Goal: Task Accomplishment & Management: Manage account settings

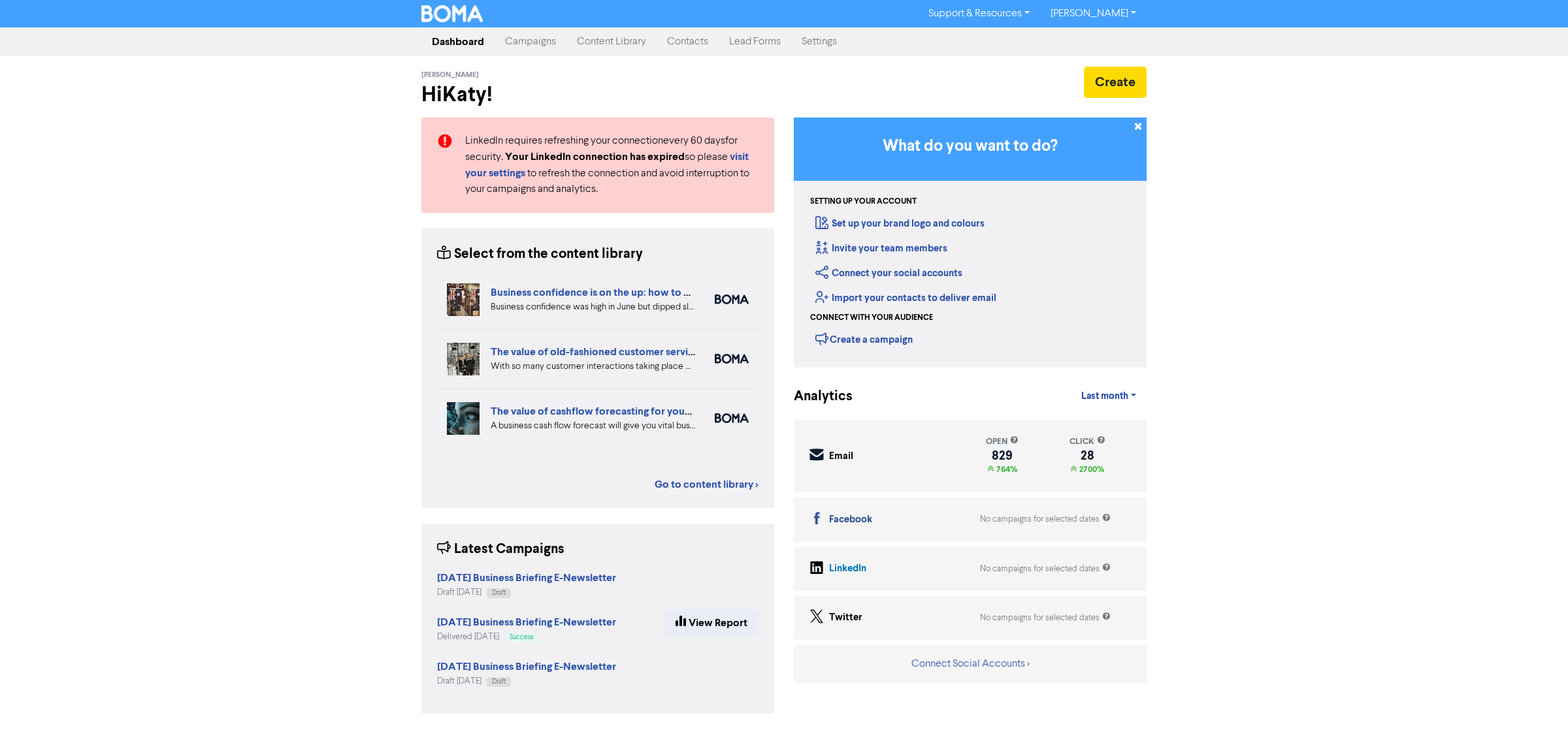
click at [680, 37] on link "Contacts" at bounding box center [687, 42] width 62 height 26
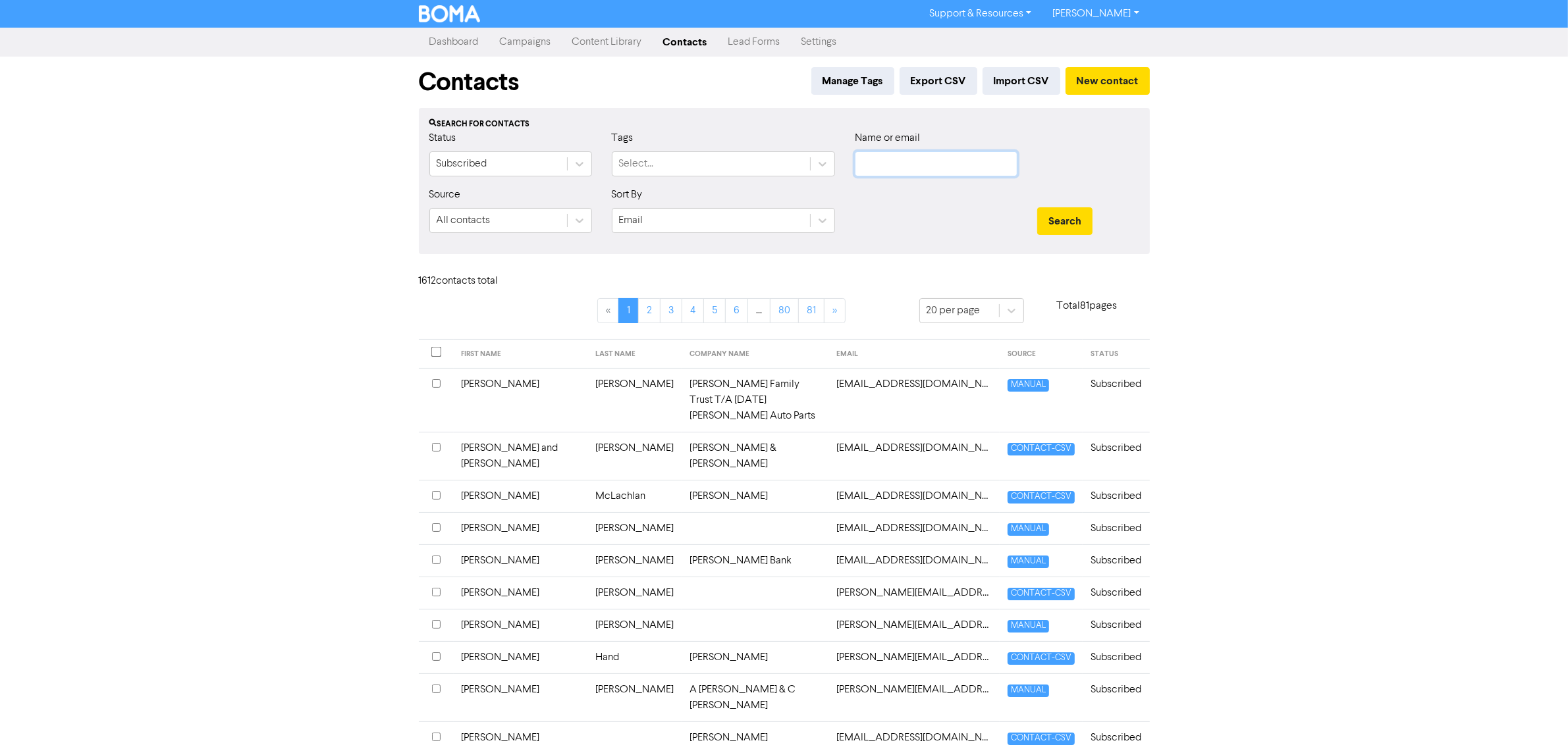
click at [880, 168] on input "text" at bounding box center [936, 164] width 163 height 25
click at [1037, 207] on button "Search" at bounding box center [1065, 221] width 55 height 28
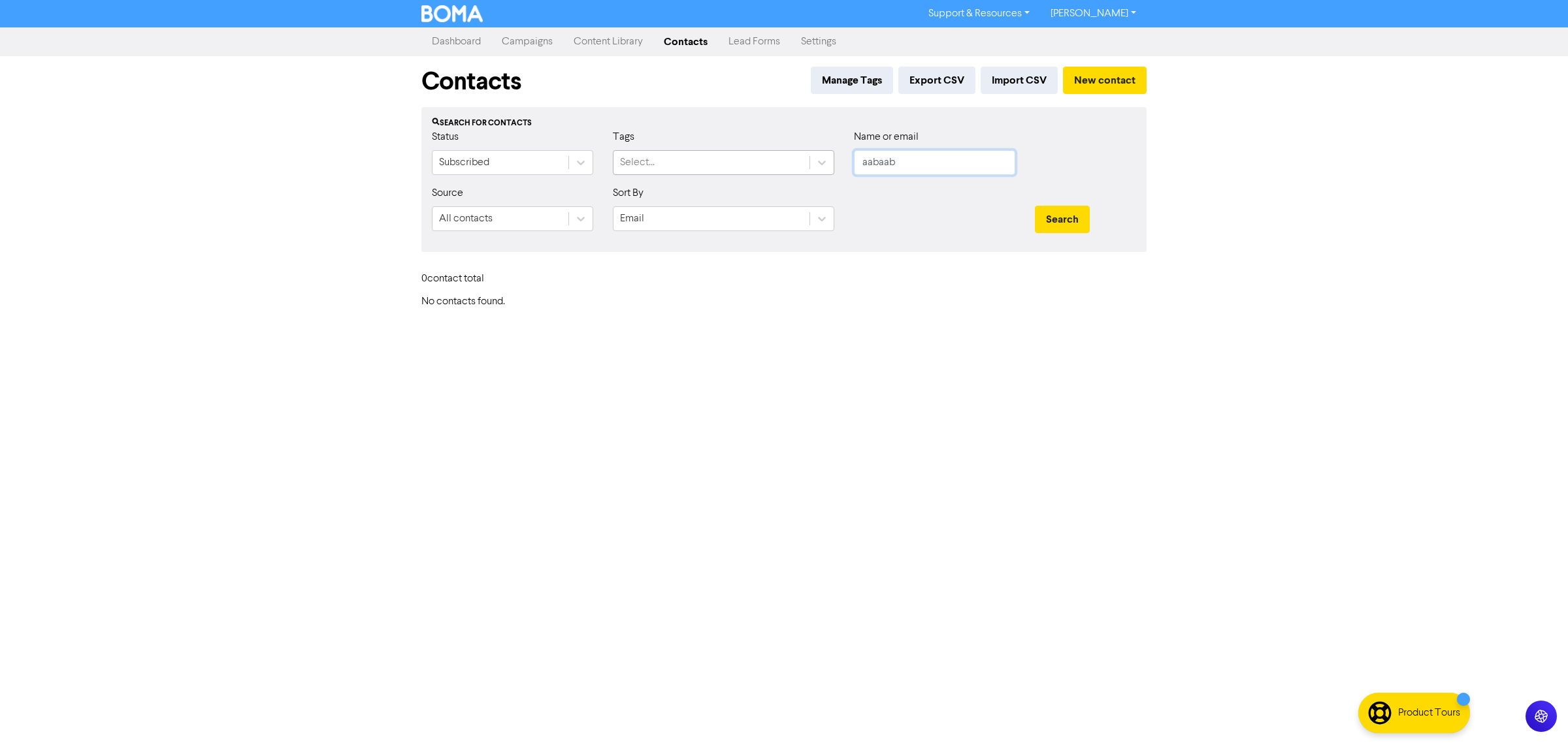
drag, startPoint x: 912, startPoint y: 167, endPoint x: 809, endPoint y: 164, distance: 103.0
click at [809, 164] on div "Status Subscribed Tags Select... Name or email aabaab" at bounding box center [784, 157] width 723 height 56
click at [1034, 205] on button "Search" at bounding box center [1061, 219] width 55 height 28
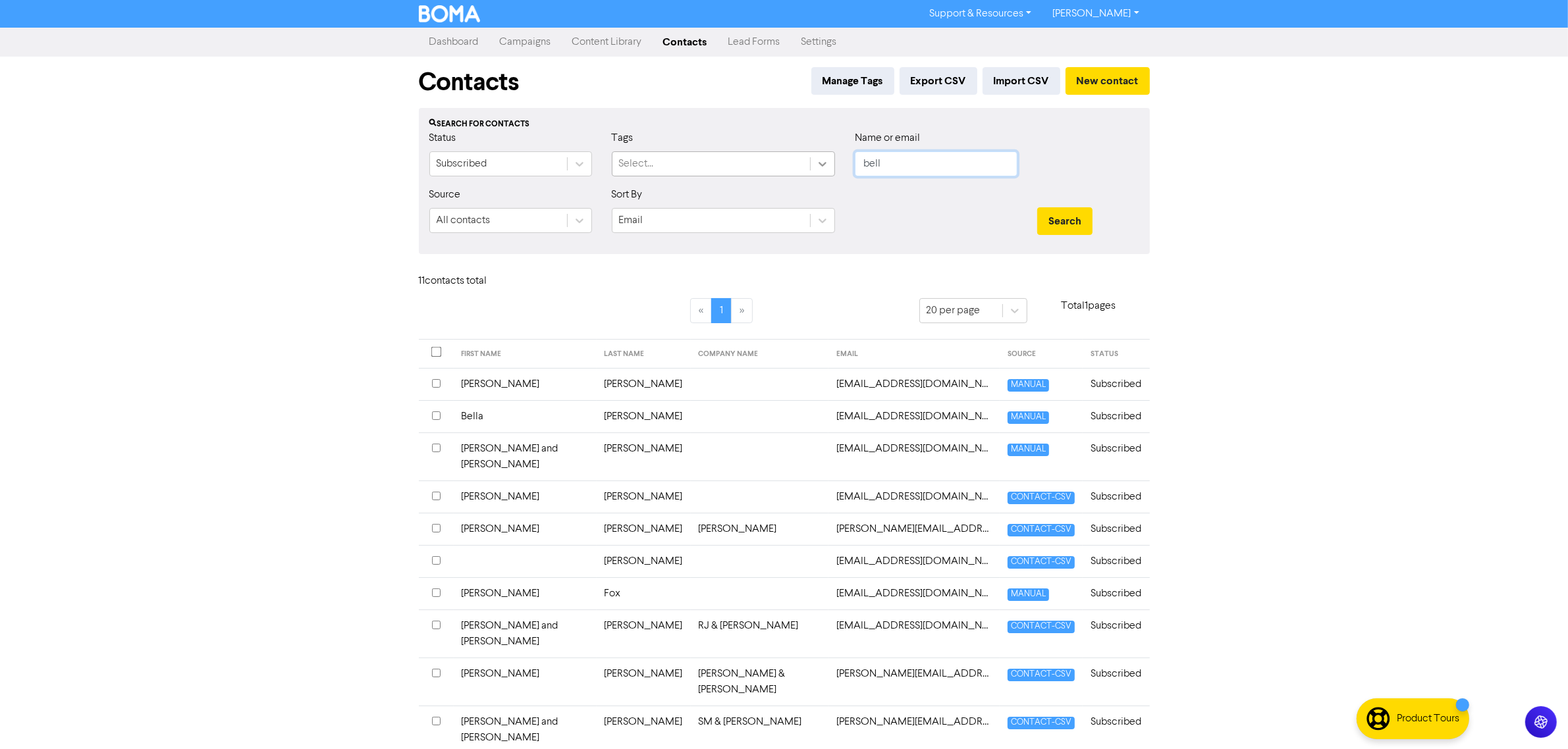
drag, startPoint x: 890, startPoint y: 167, endPoint x: 819, endPoint y: 166, distance: 71.0
click at [819, 166] on div "Status Subscribed Tags Select... Name or email bell" at bounding box center [784, 158] width 730 height 57
paste input "[EMAIL_ADDRESS][DOMAIN_NAME]"
type input "[EMAIL_ADDRESS][DOMAIN_NAME]"
click at [1037, 207] on button "Search" at bounding box center [1065, 221] width 55 height 28
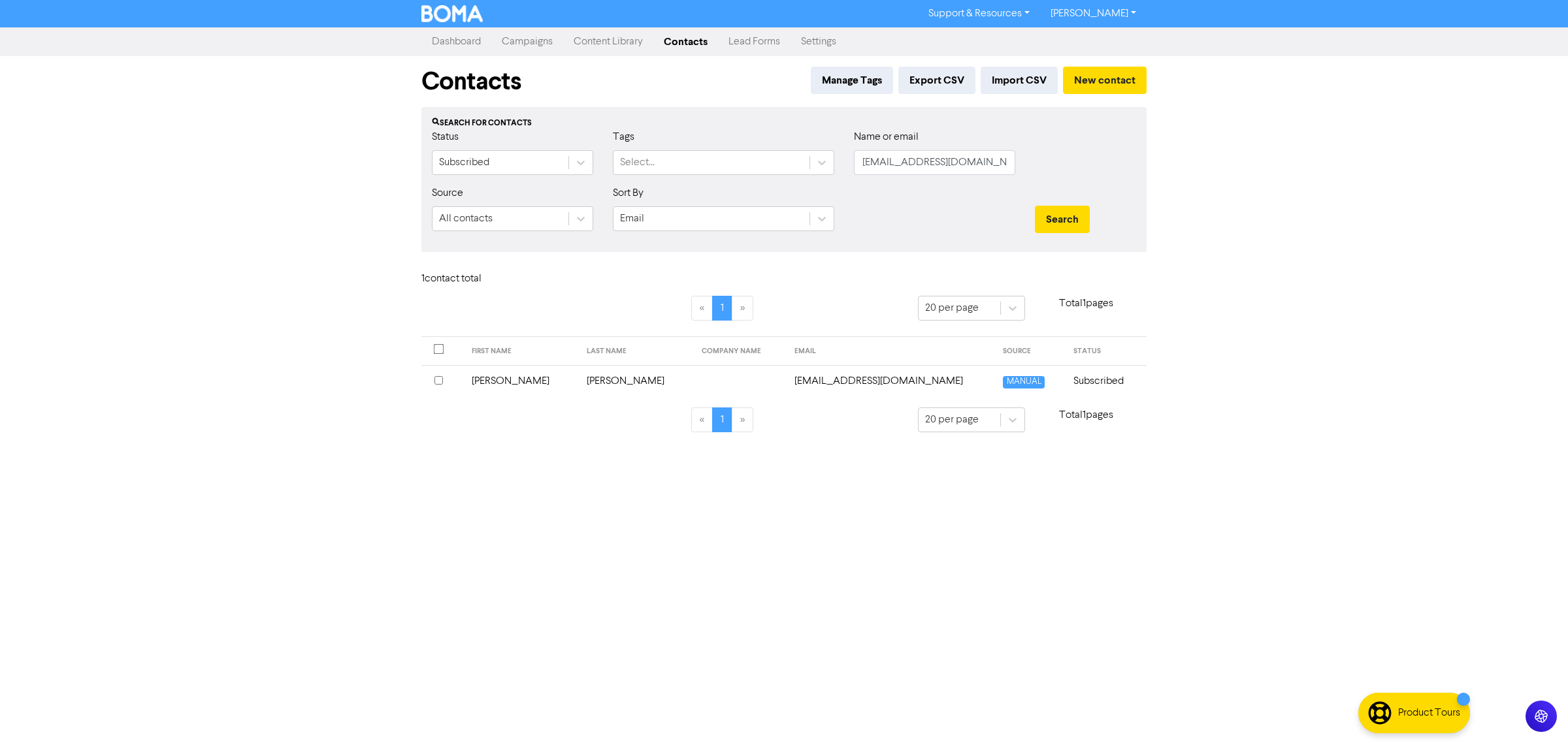
click at [436, 379] on input "checkbox" at bounding box center [439, 381] width 8 height 8
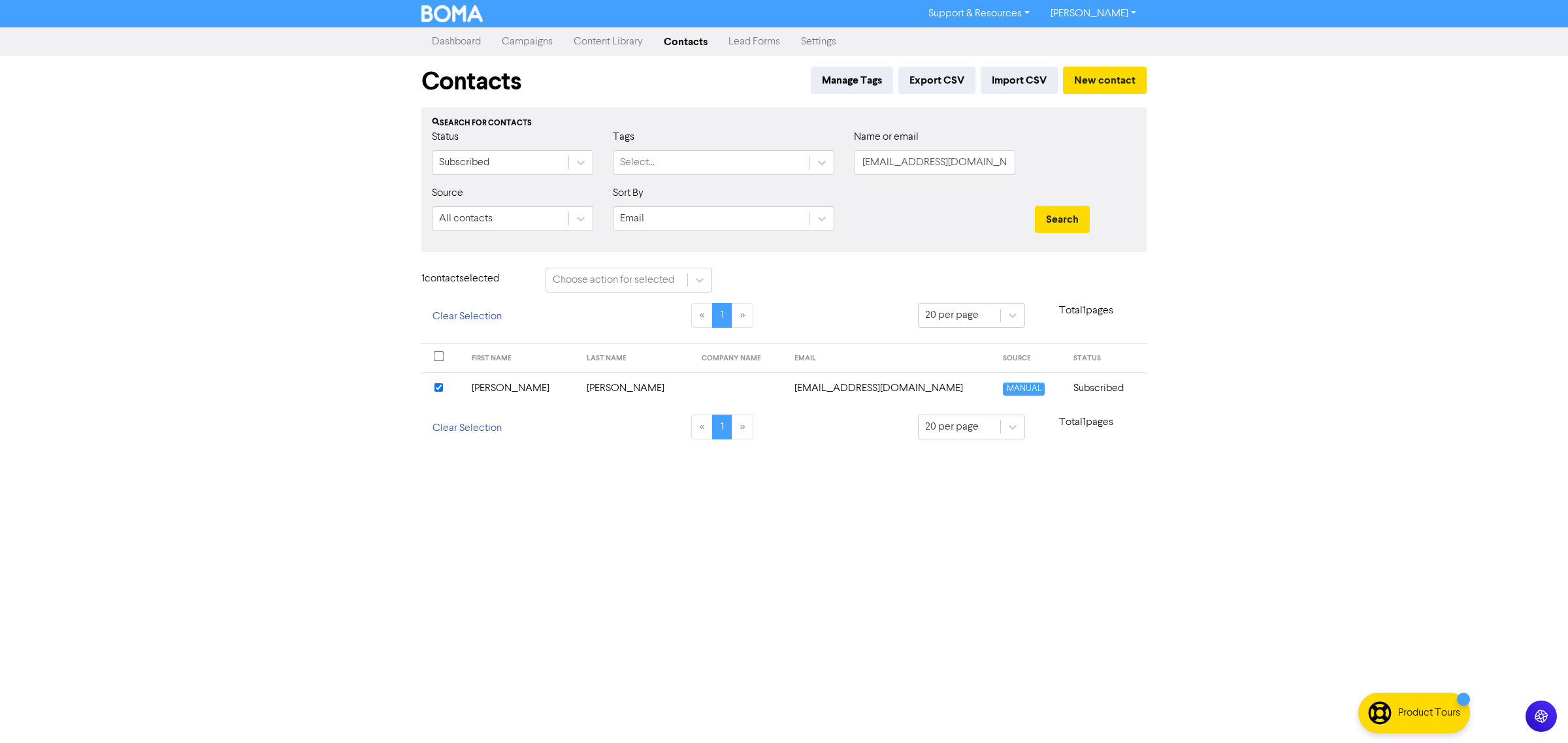
click at [494, 386] on td "[PERSON_NAME]" at bounding box center [521, 388] width 115 height 32
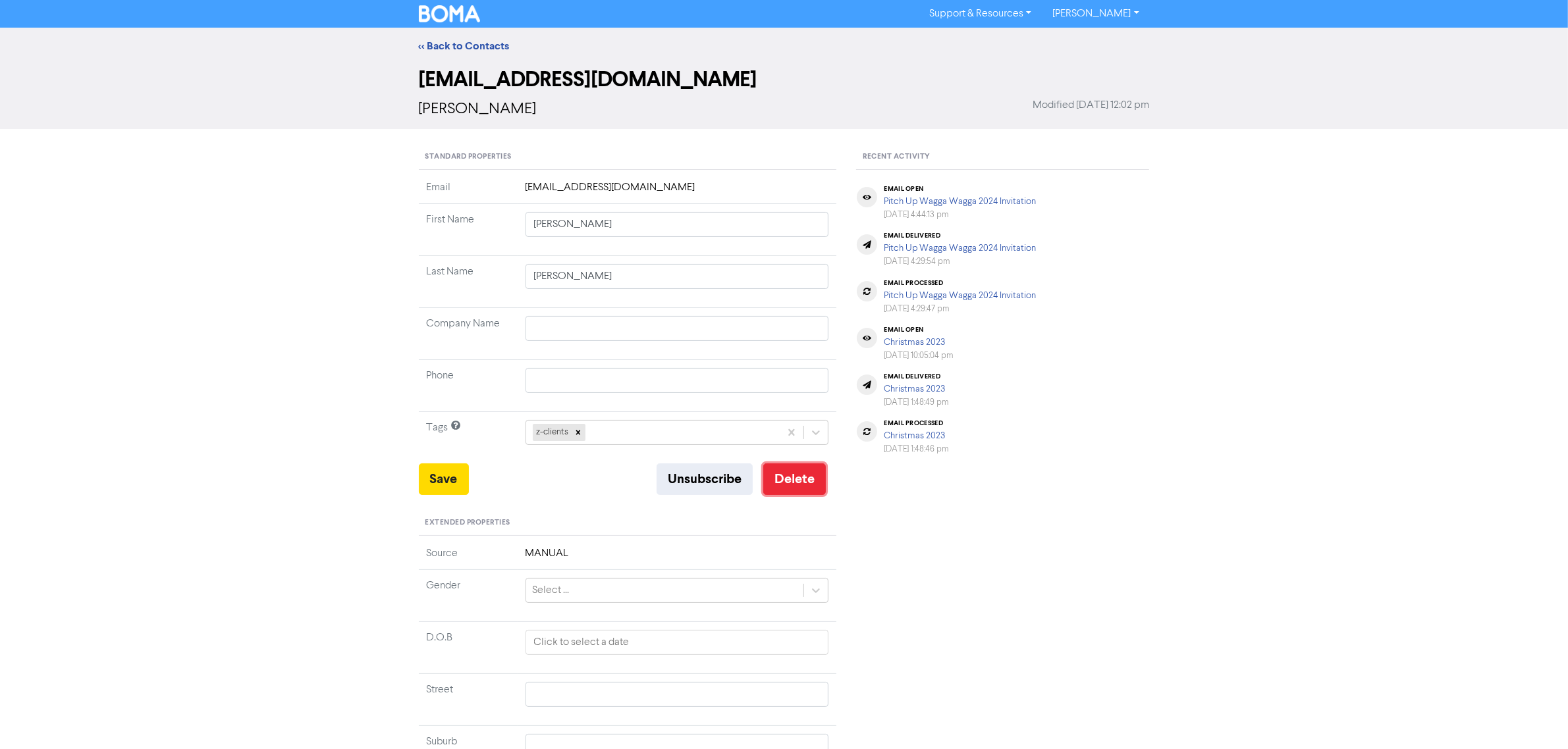
click at [785, 469] on button "Delete" at bounding box center [795, 479] width 63 height 31
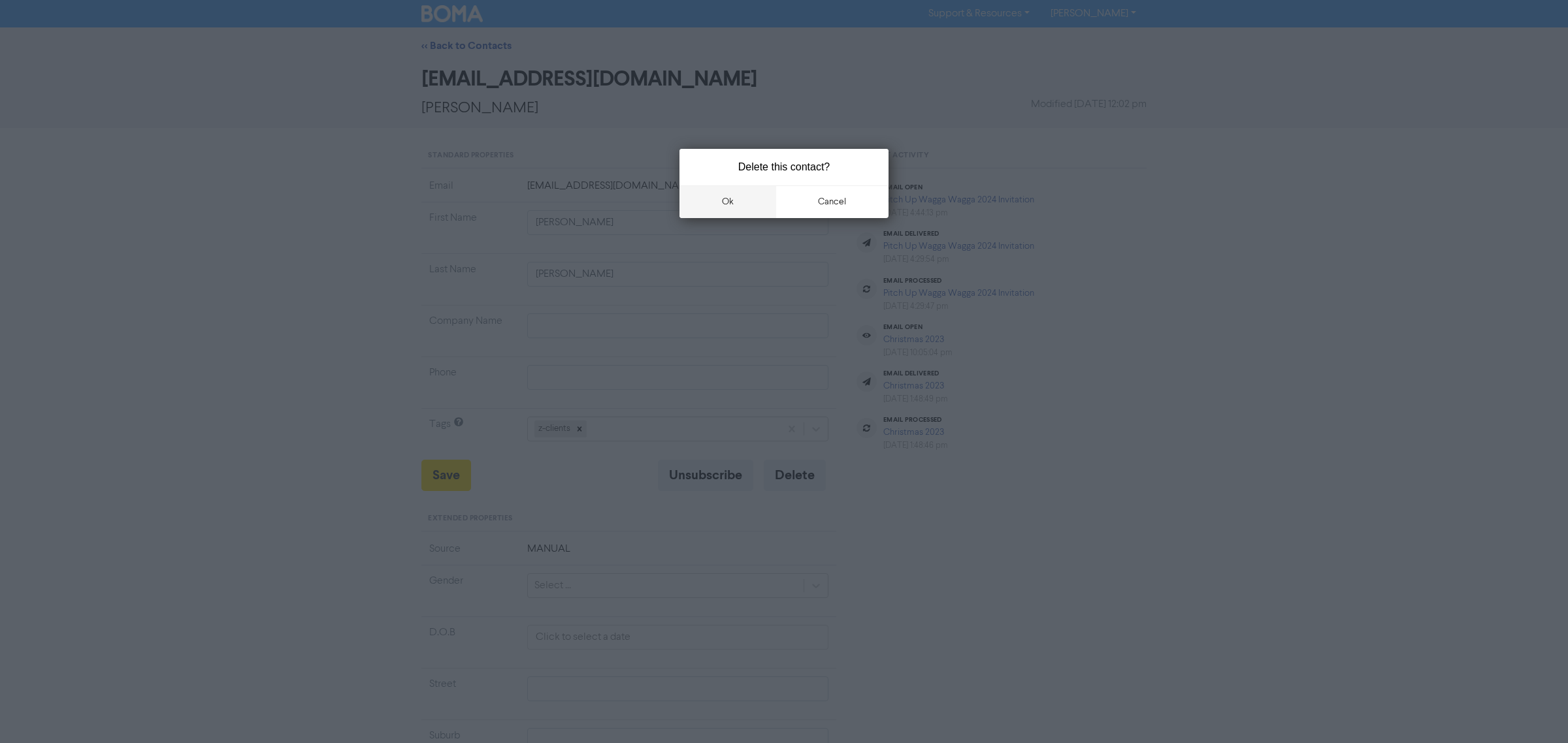
click at [749, 192] on button "ok" at bounding box center [728, 202] width 97 height 33
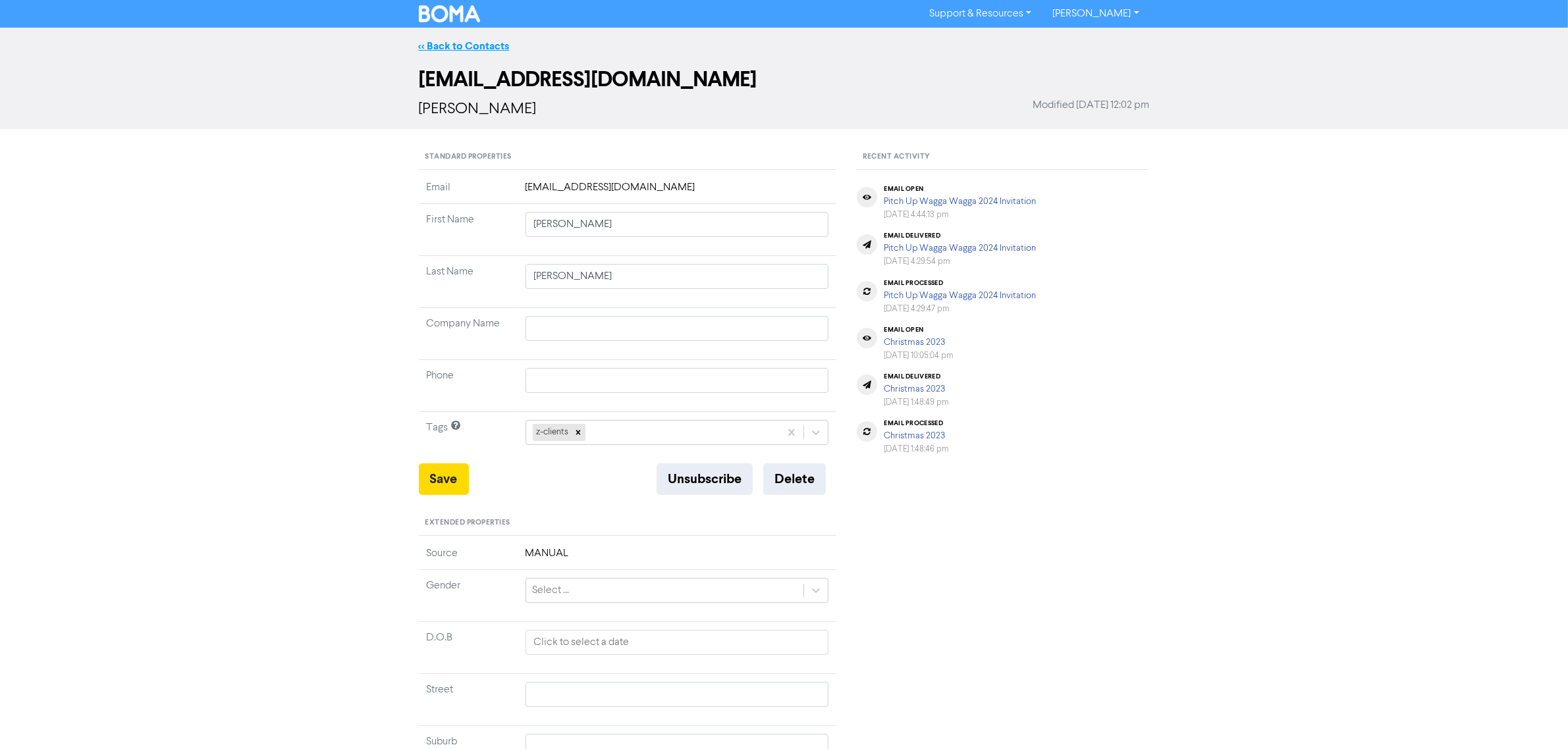
click at [476, 43] on link "<< Back to Contacts" at bounding box center [465, 46] width 91 height 13
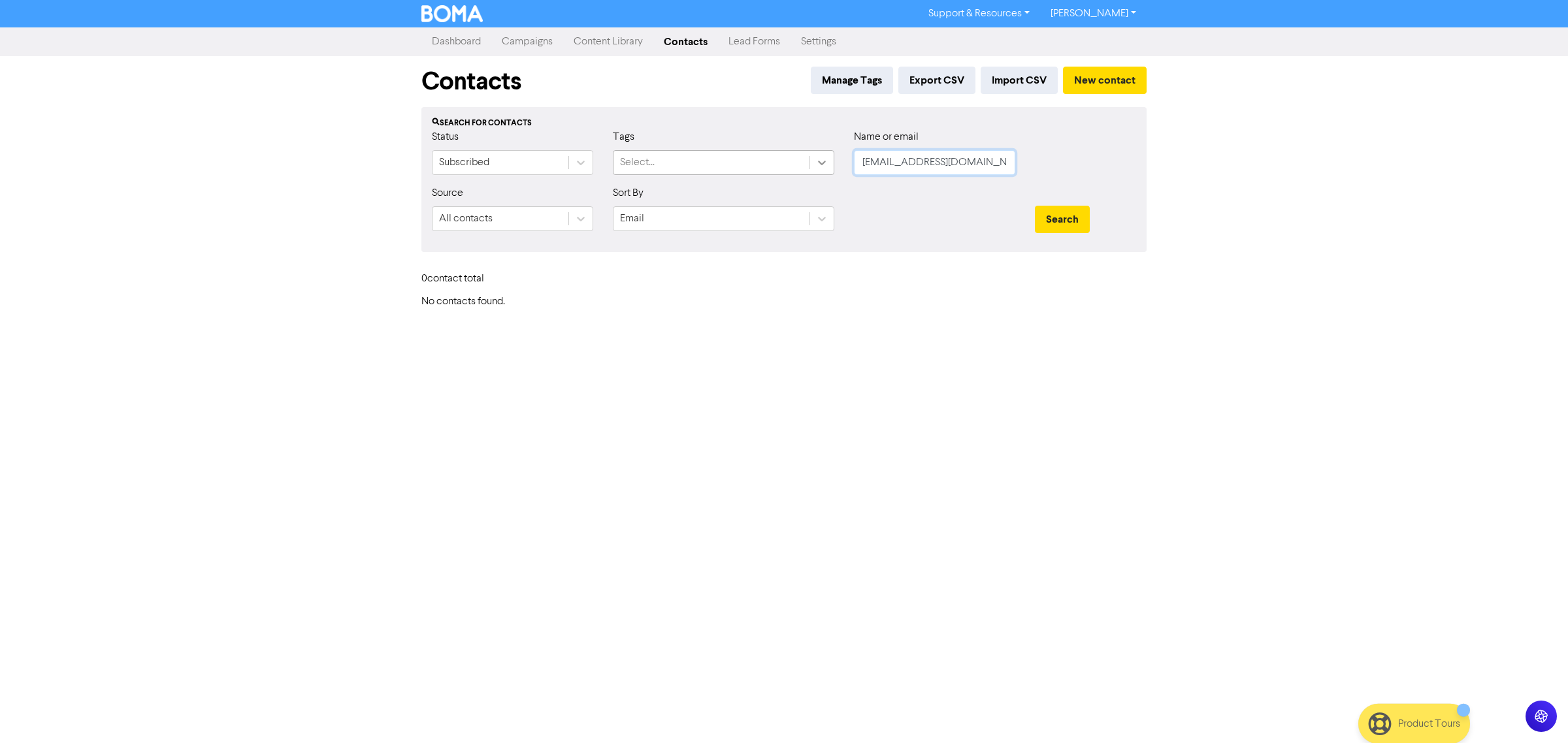
paste input "[EMAIL_ADDRESS]"
click at [827, 162] on div "Status Subscribed Tags Select... Name or email [PERSON_NAME][EMAIL_ADDRESS][DOM…" at bounding box center [784, 157] width 723 height 56
type input "[EMAIL_ADDRESS][DOMAIN_NAME]"
click at [1034, 205] on button "Search" at bounding box center [1061, 219] width 55 height 28
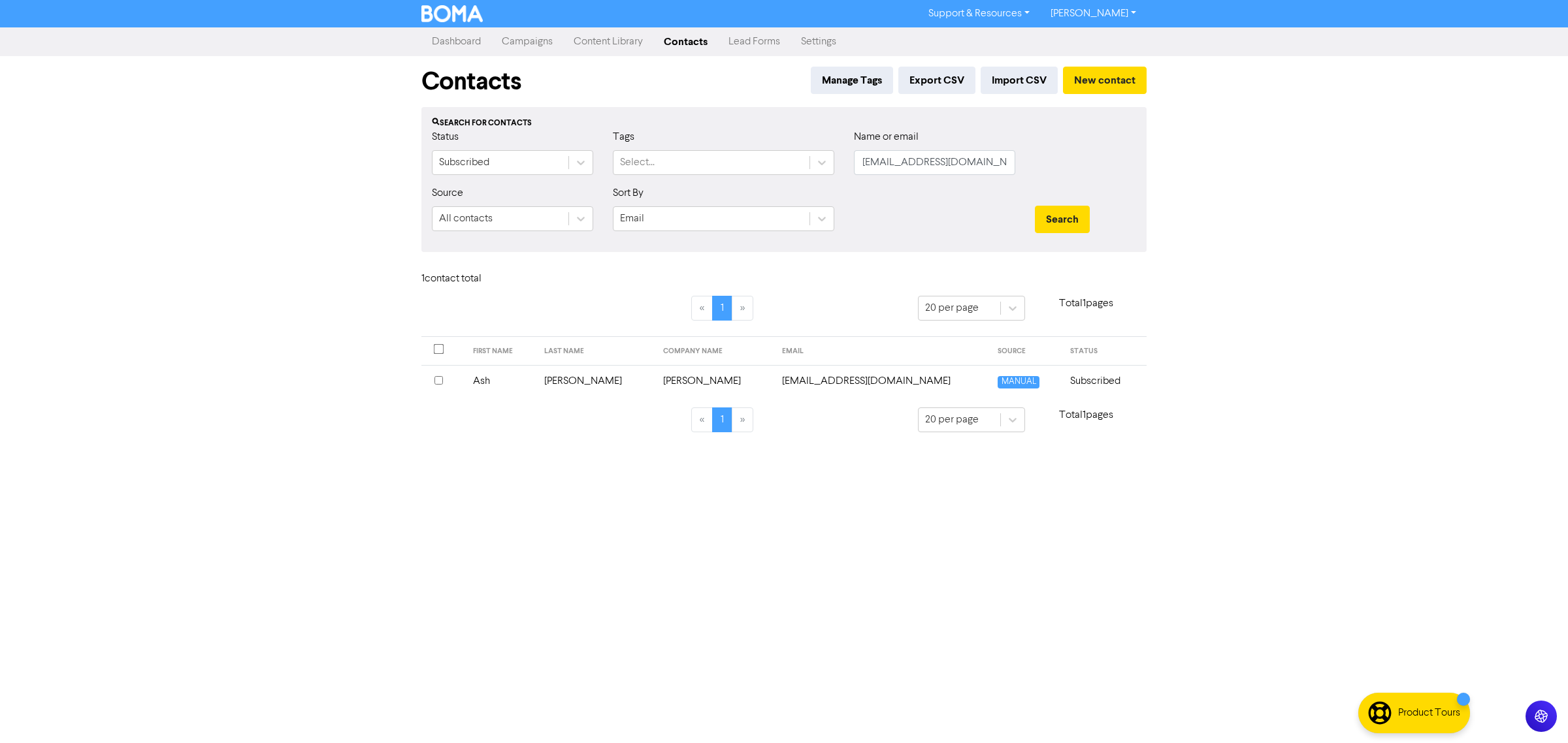
click at [507, 381] on td "Ash" at bounding box center [500, 381] width 70 height 32
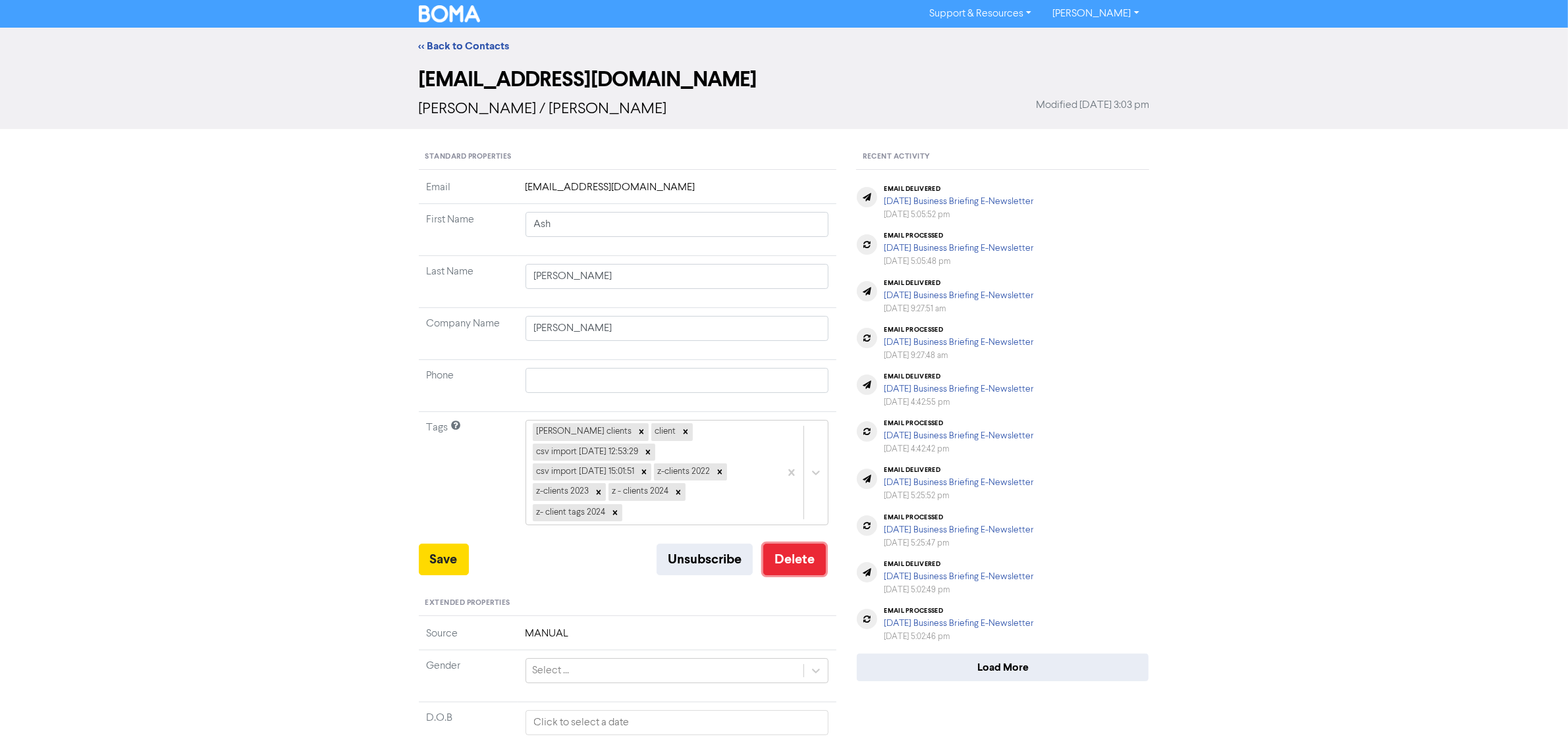
click at [801, 552] on button "Delete" at bounding box center [795, 559] width 63 height 31
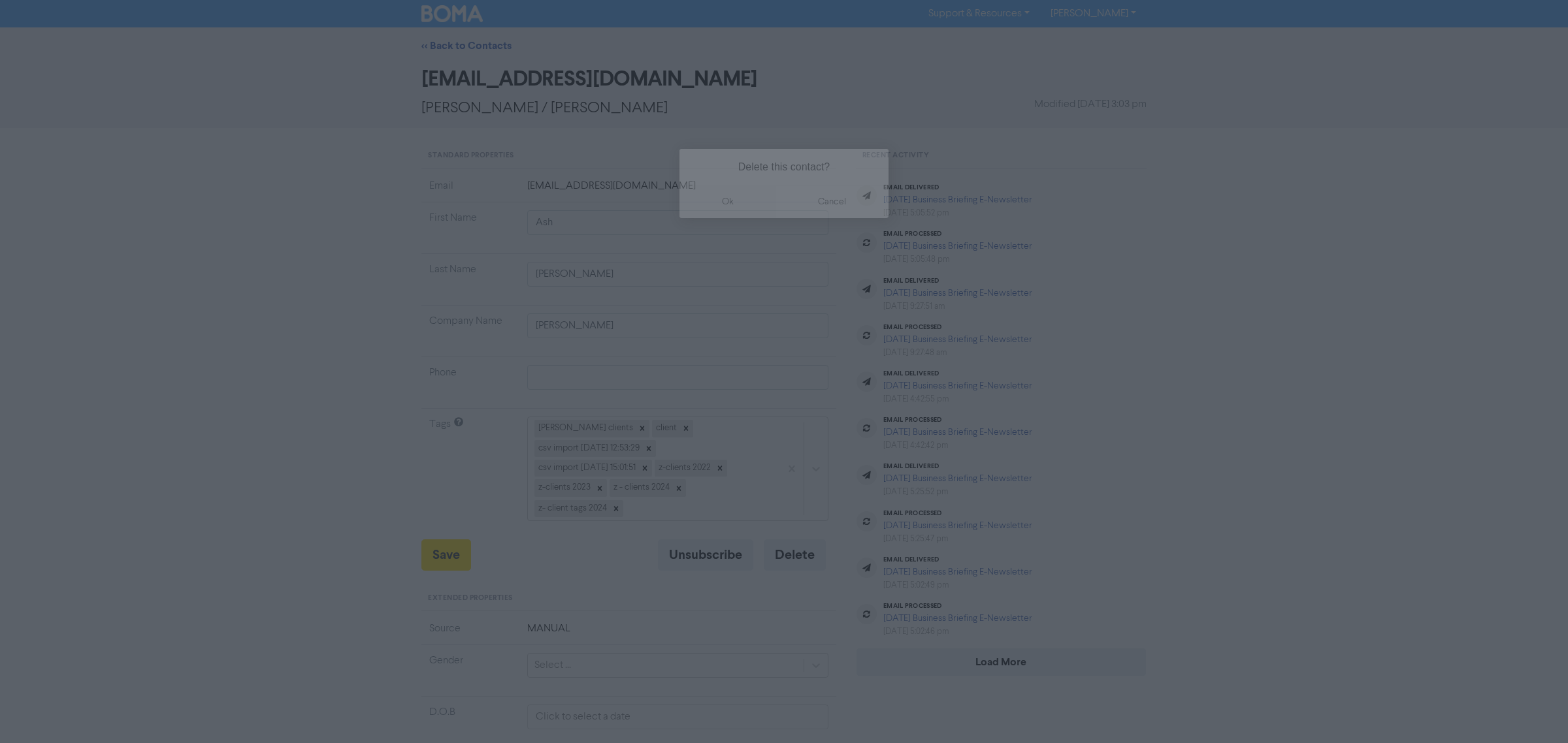
click at [746, 195] on button "ok" at bounding box center [728, 202] width 97 height 33
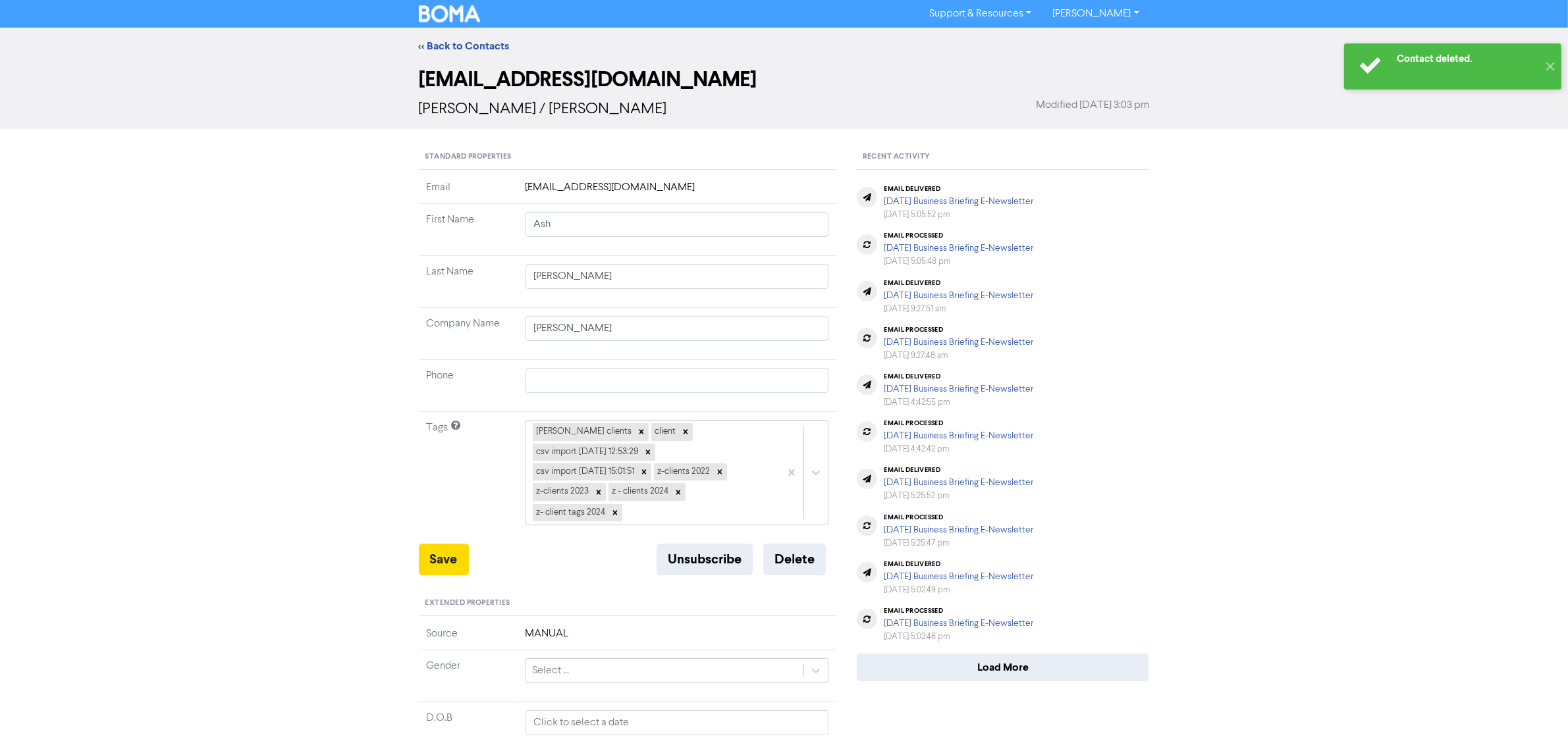
click at [472, 35] on div "<< Back to Contacts" at bounding box center [784, 46] width 1568 height 37
click at [471, 41] on link "<< Back to Contacts" at bounding box center [465, 46] width 91 height 13
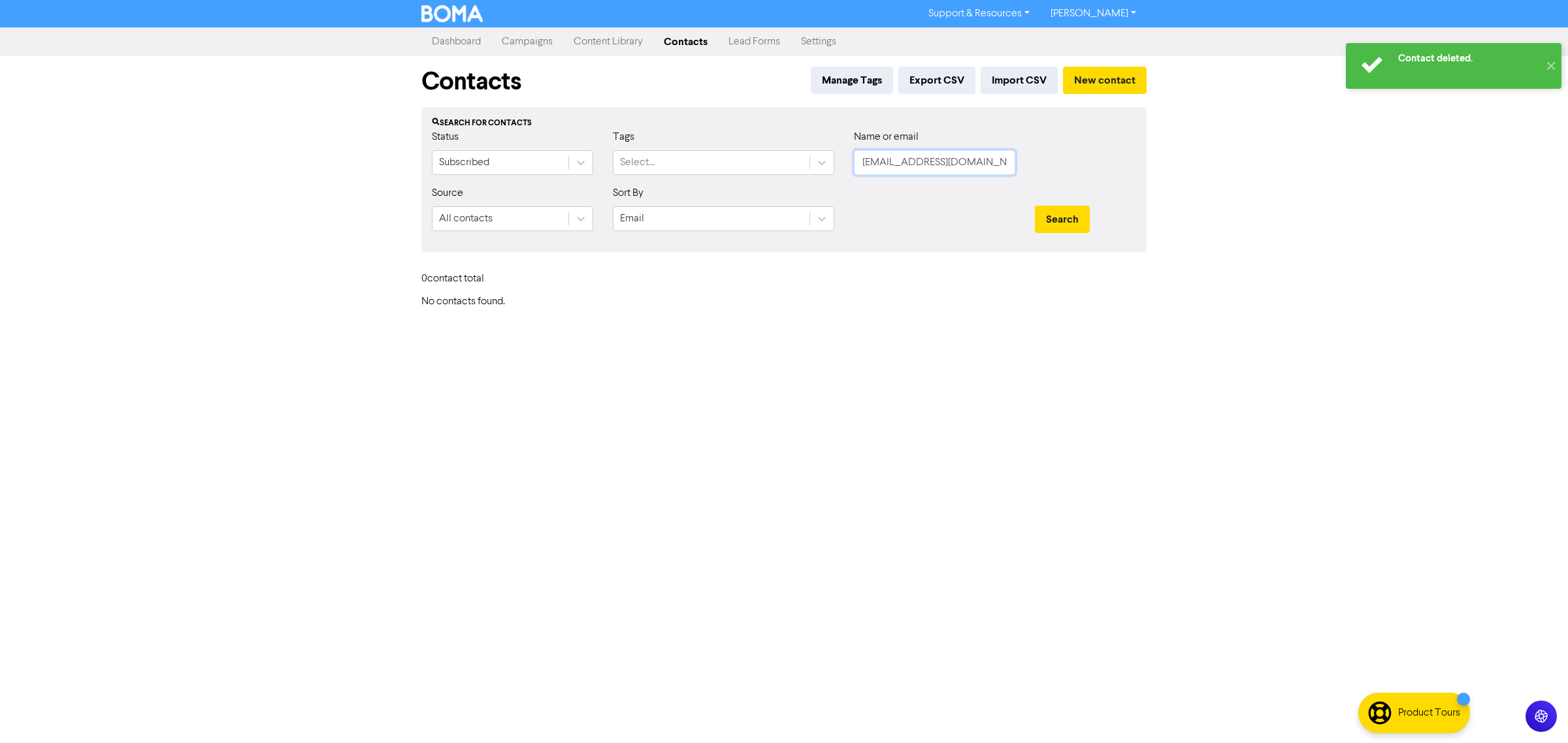
click at [958, 160] on input "[EMAIL_ADDRESS][DOMAIN_NAME]" at bounding box center [934, 163] width 161 height 25
drag, startPoint x: 1003, startPoint y: 159, endPoint x: 850, endPoint y: 176, distance: 153.9
click at [850, 176] on div "Name or email [PERSON_NAME][EMAIL_ADDRESS][DOMAIN_NAME]" at bounding box center [934, 157] width 181 height 56
paste input "[EMAIL_ADDRESS]"
type input "[EMAIL_ADDRESS][DOMAIN_NAME]"
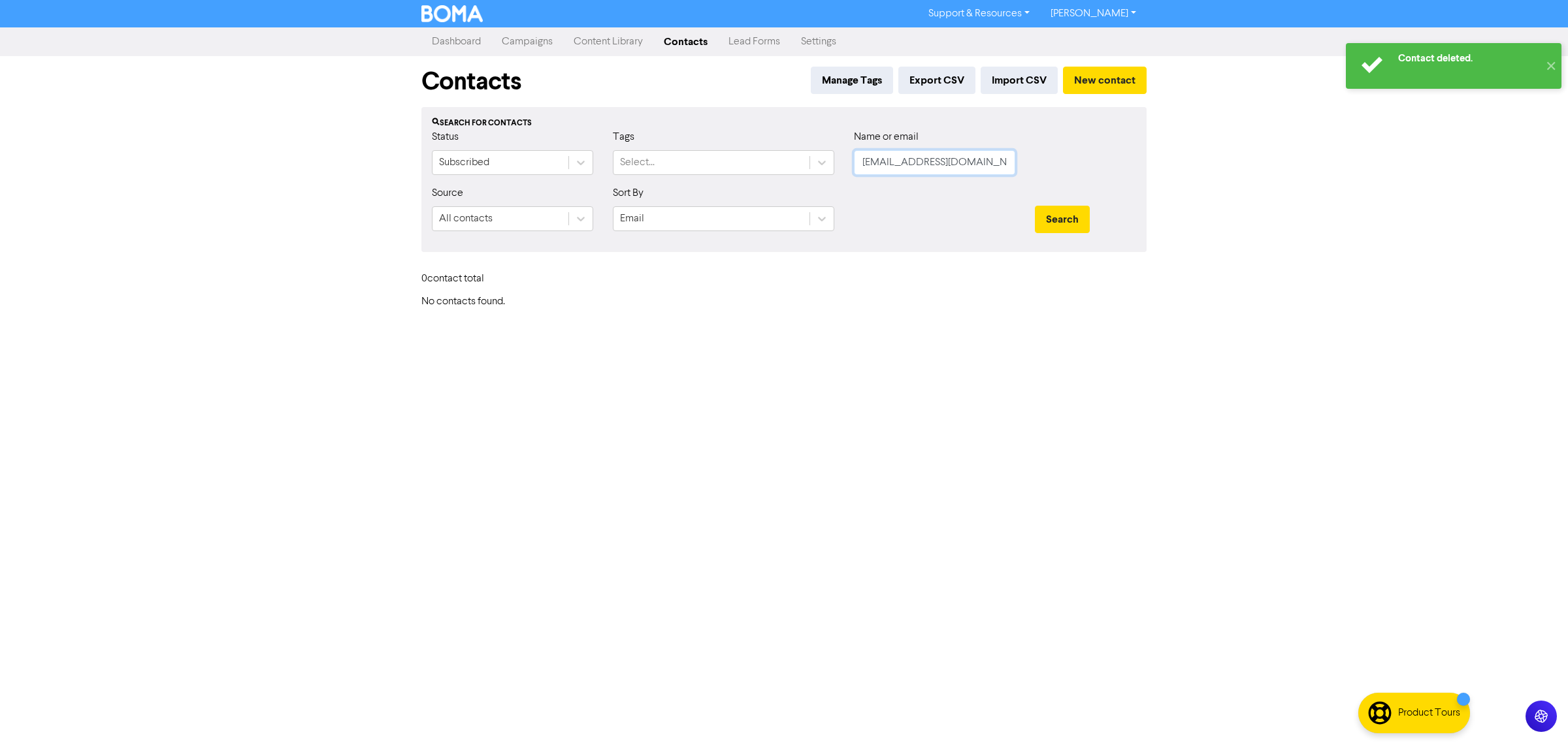
click at [1034, 205] on button "Search" at bounding box center [1061, 219] width 55 height 28
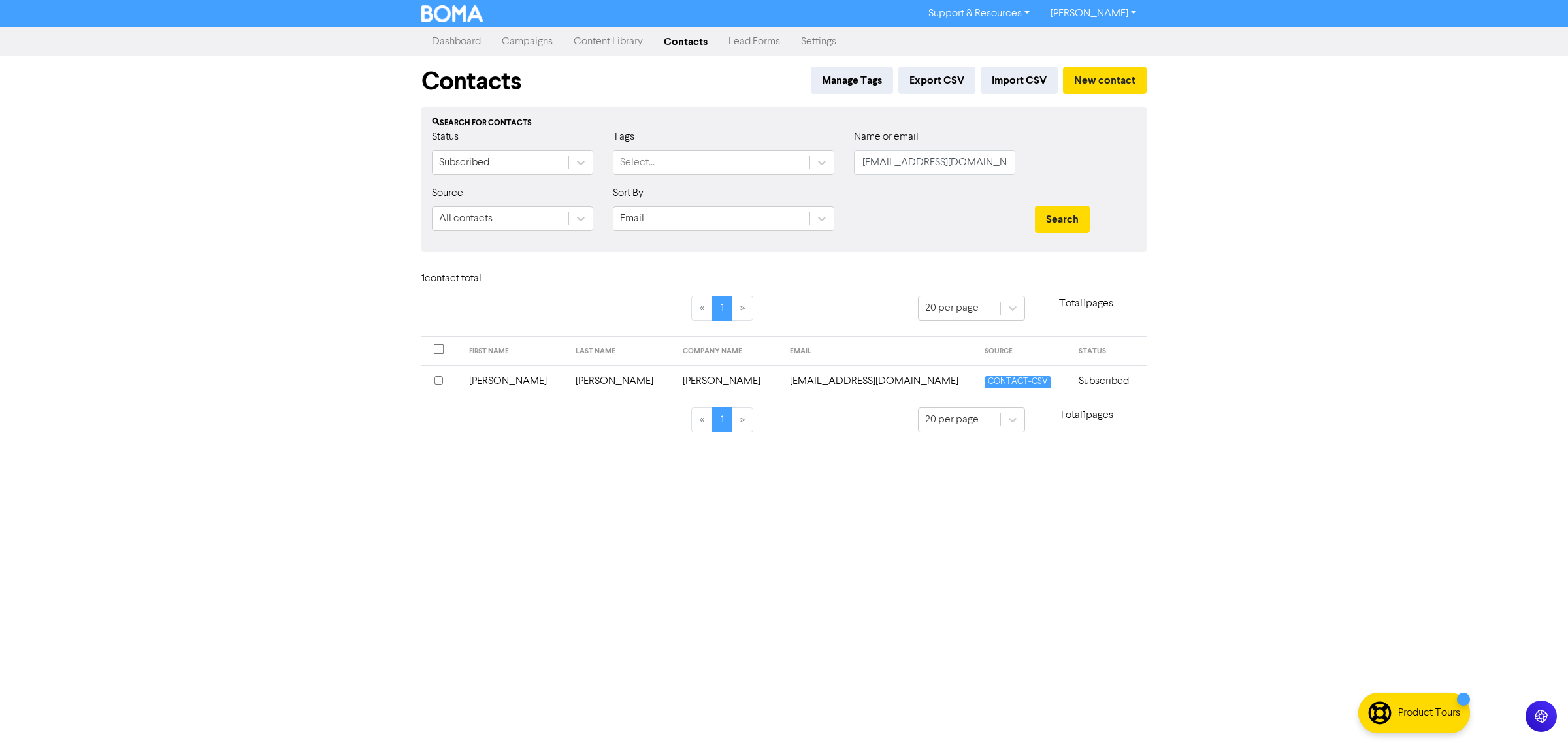
click at [568, 380] on td "[PERSON_NAME]" at bounding box center [621, 381] width 107 height 32
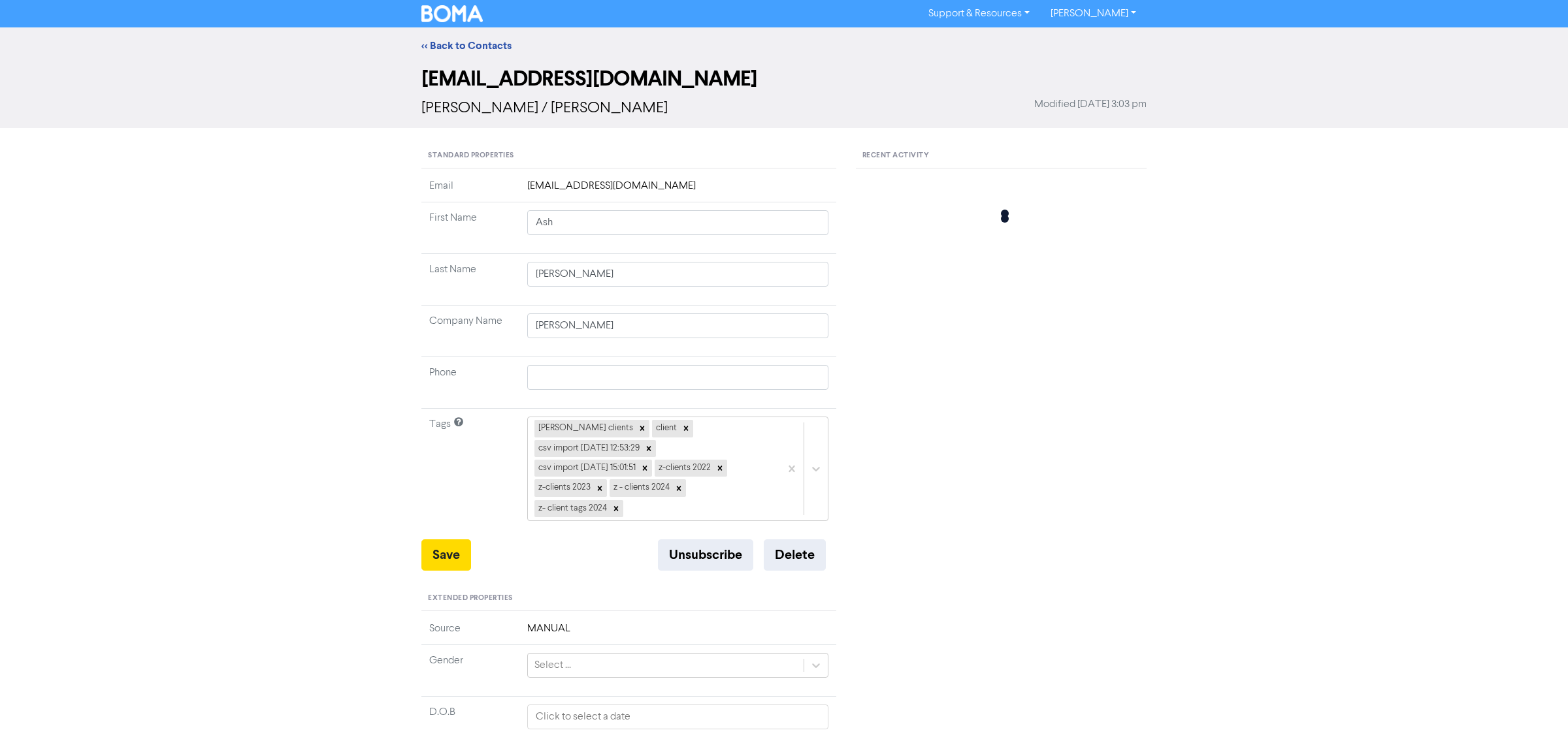
type input "[PERSON_NAME]"
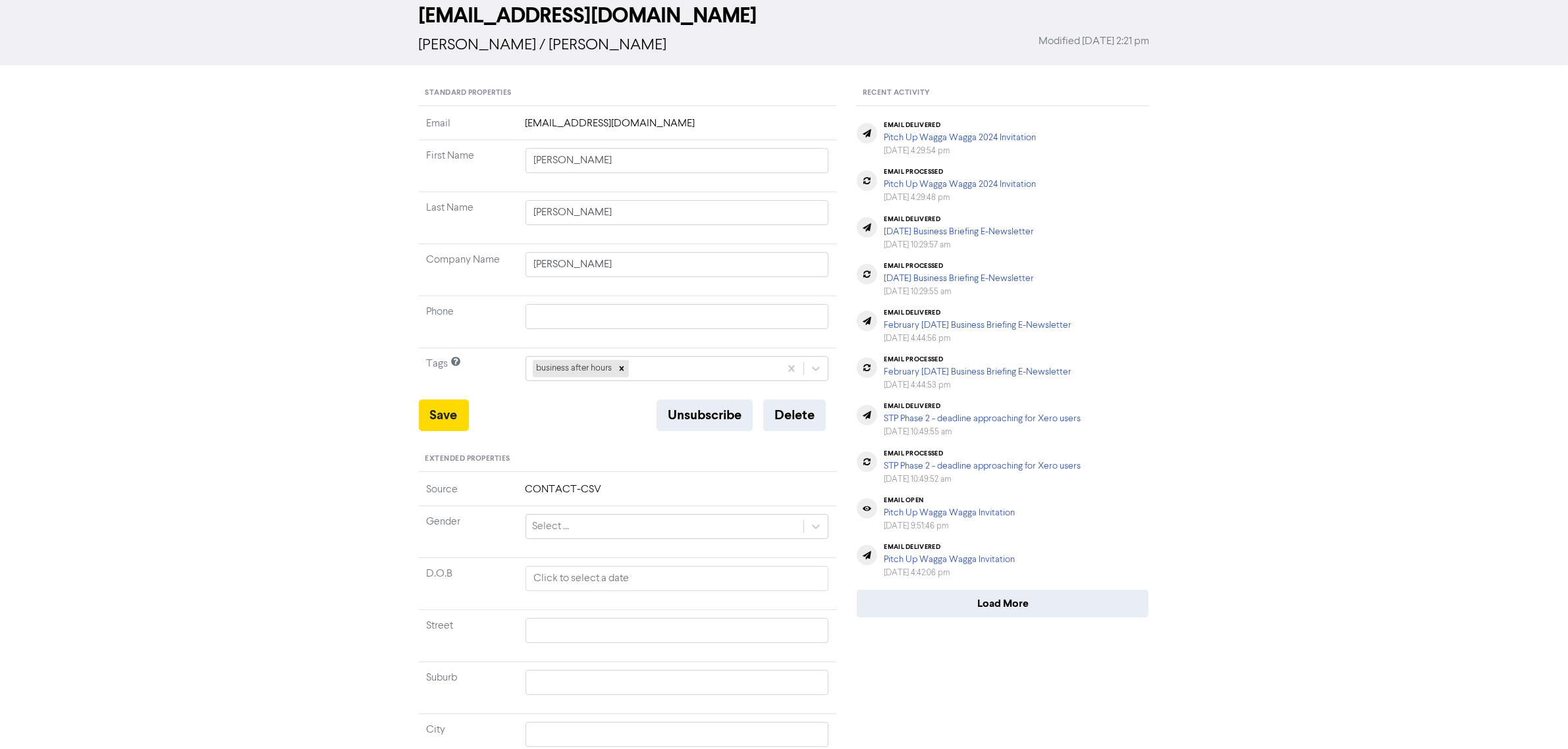
scroll to position [165, 0]
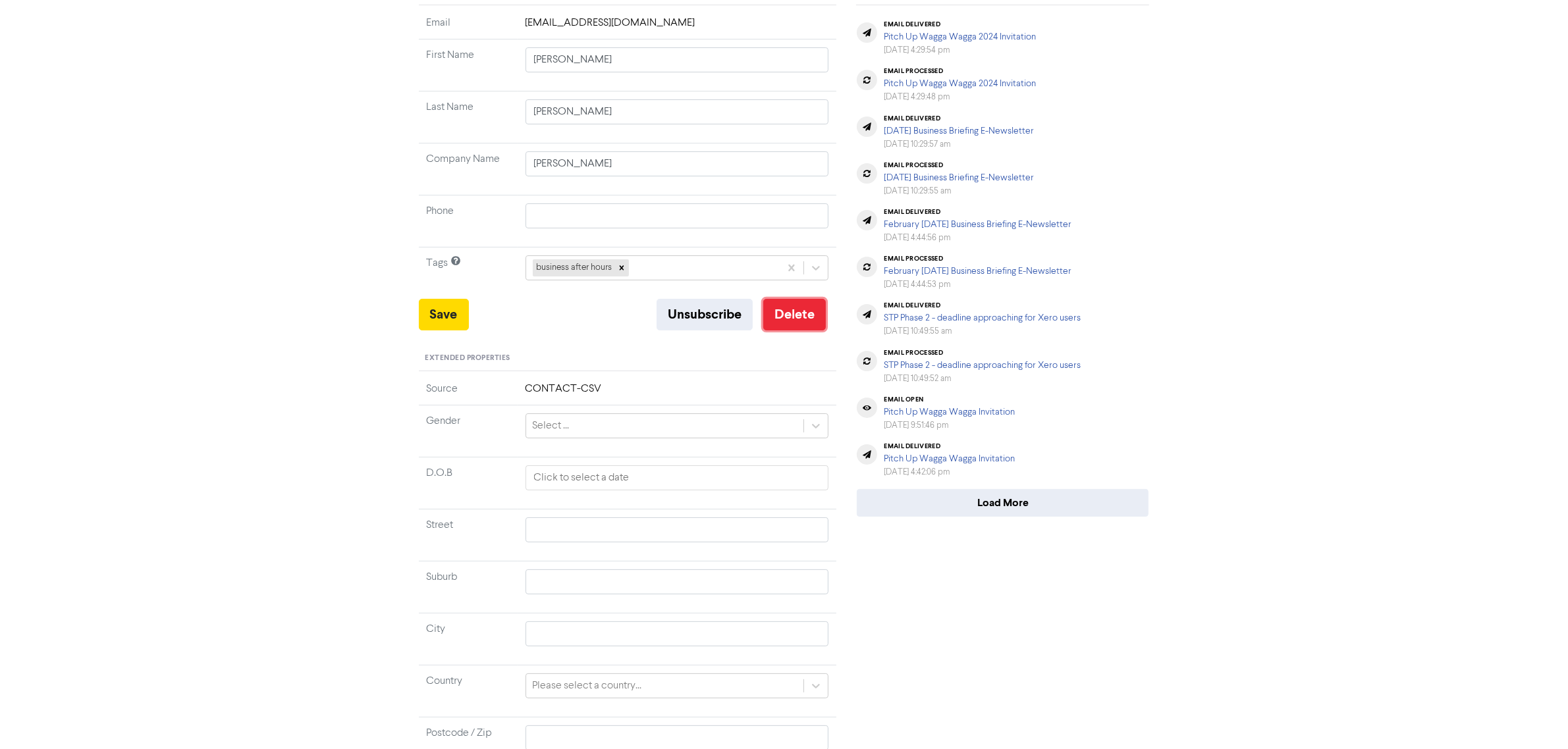
click at [804, 319] on button "Delete" at bounding box center [795, 314] width 63 height 31
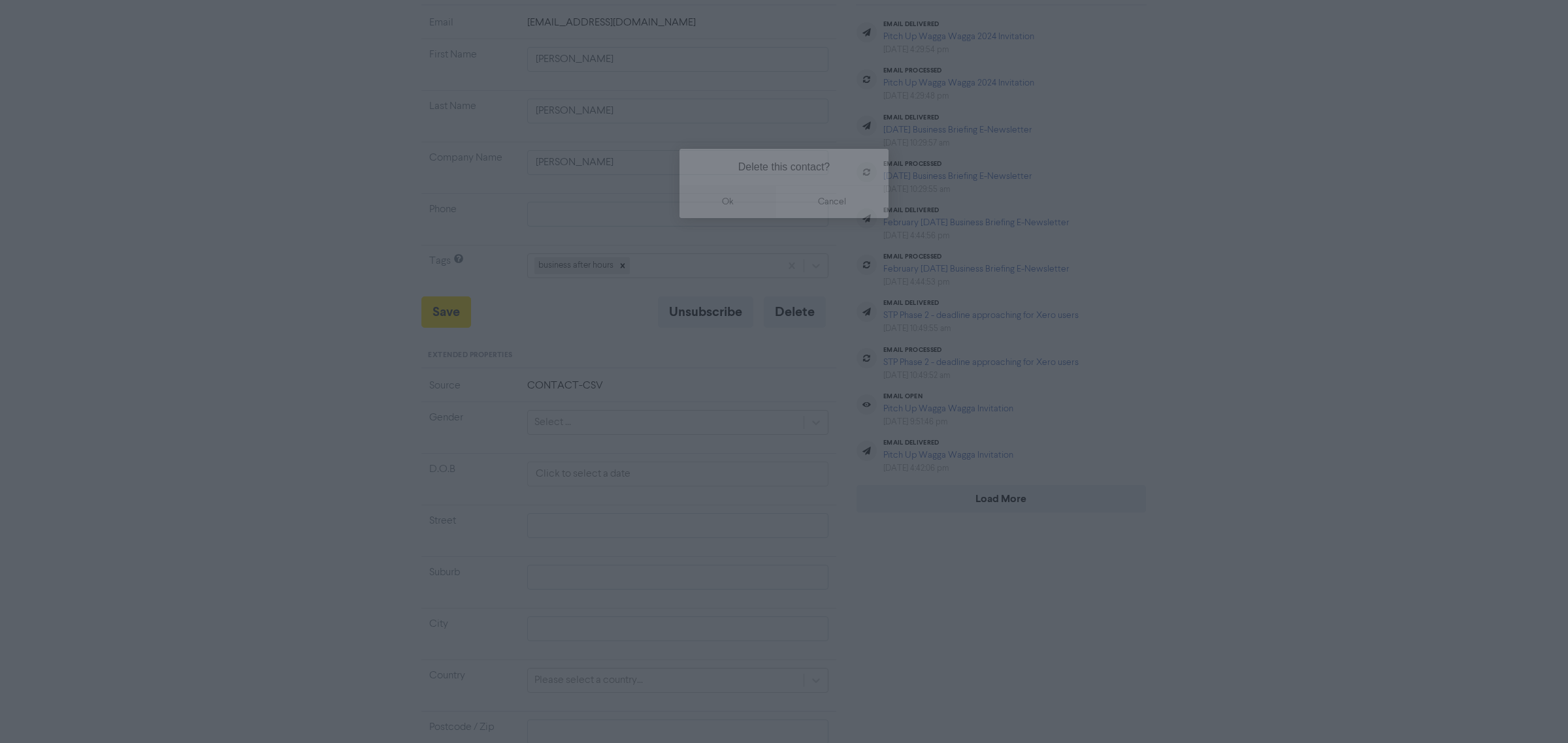
click at [730, 203] on button "ok" at bounding box center [728, 202] width 97 height 33
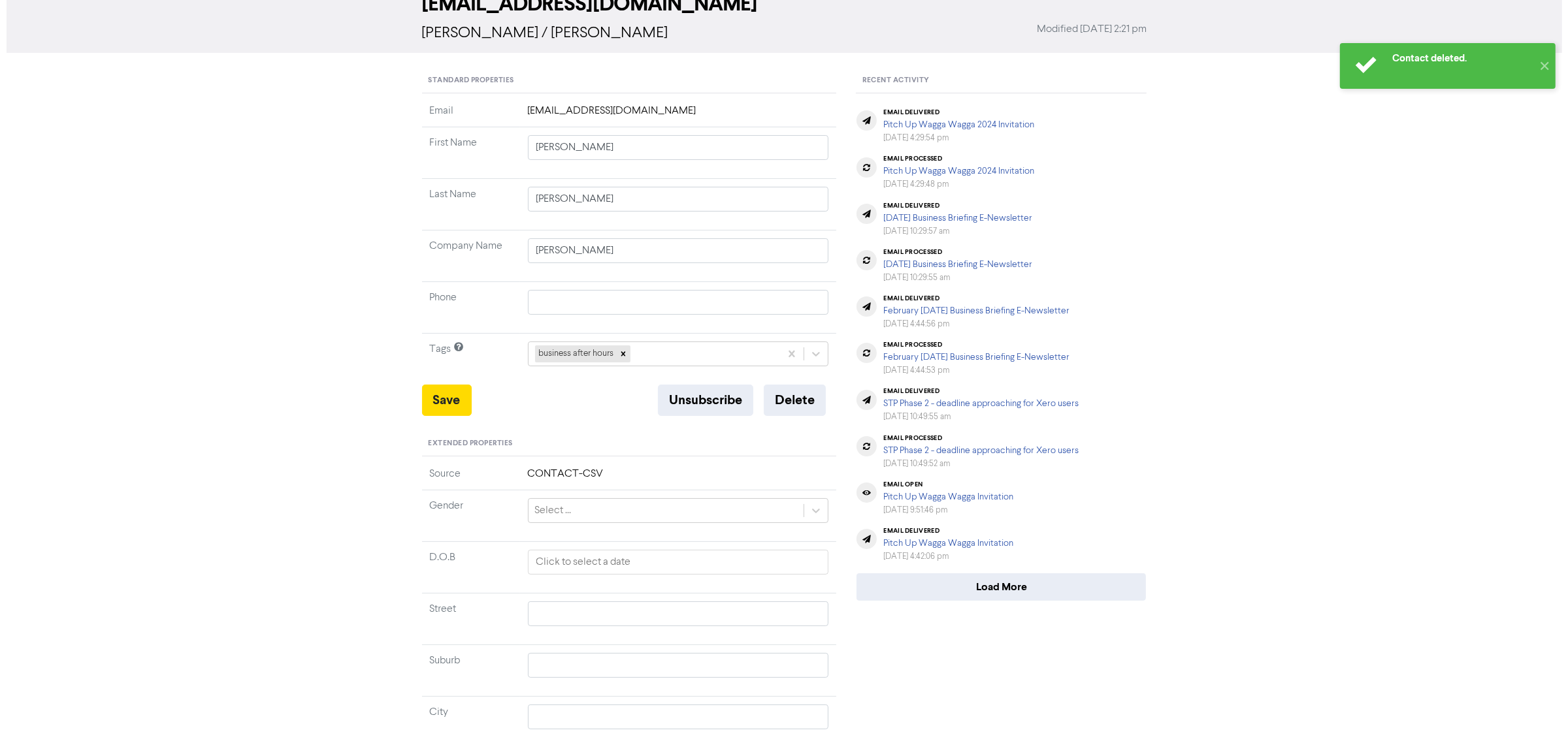
scroll to position [0, 0]
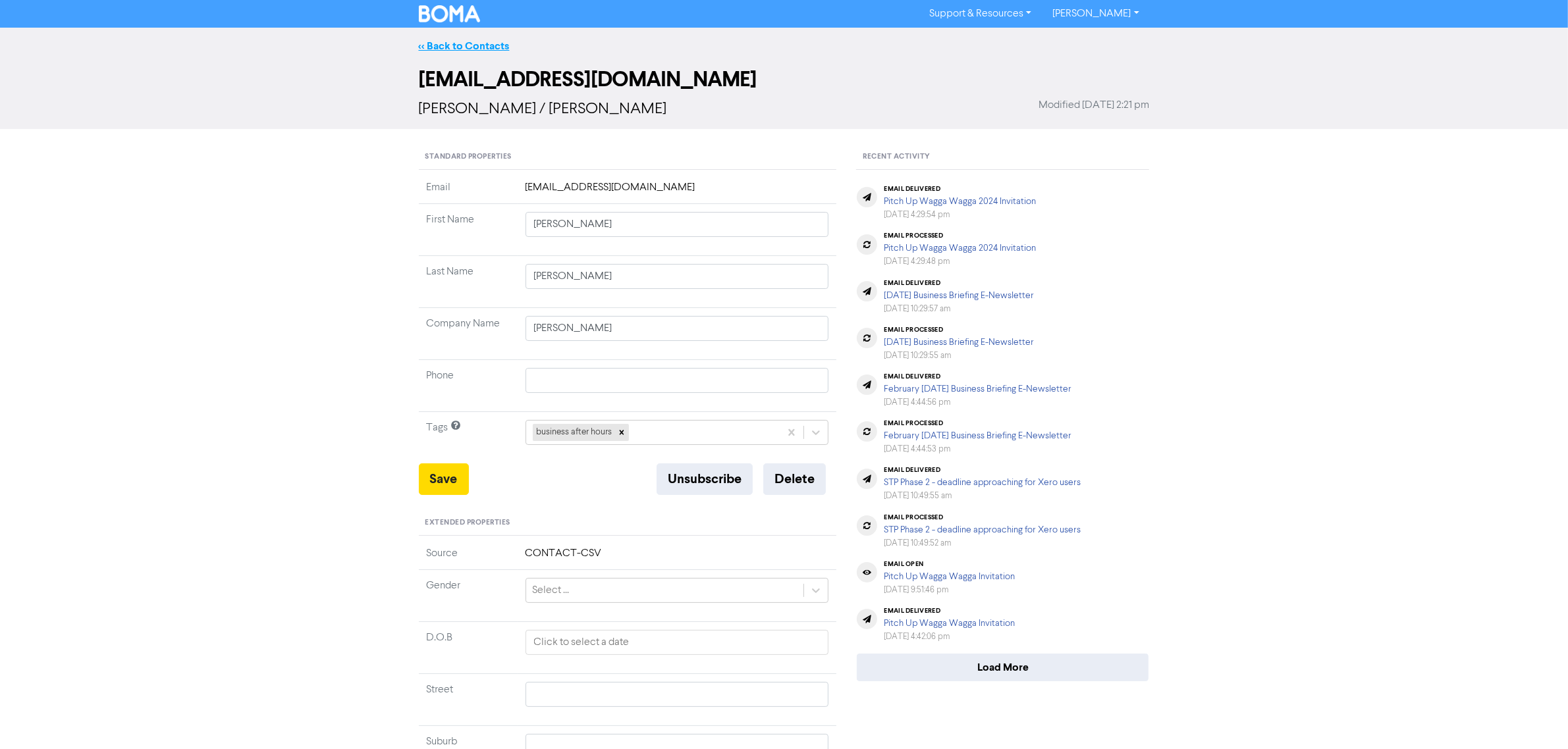
click at [446, 49] on link "<< Back to Contacts" at bounding box center [465, 46] width 91 height 13
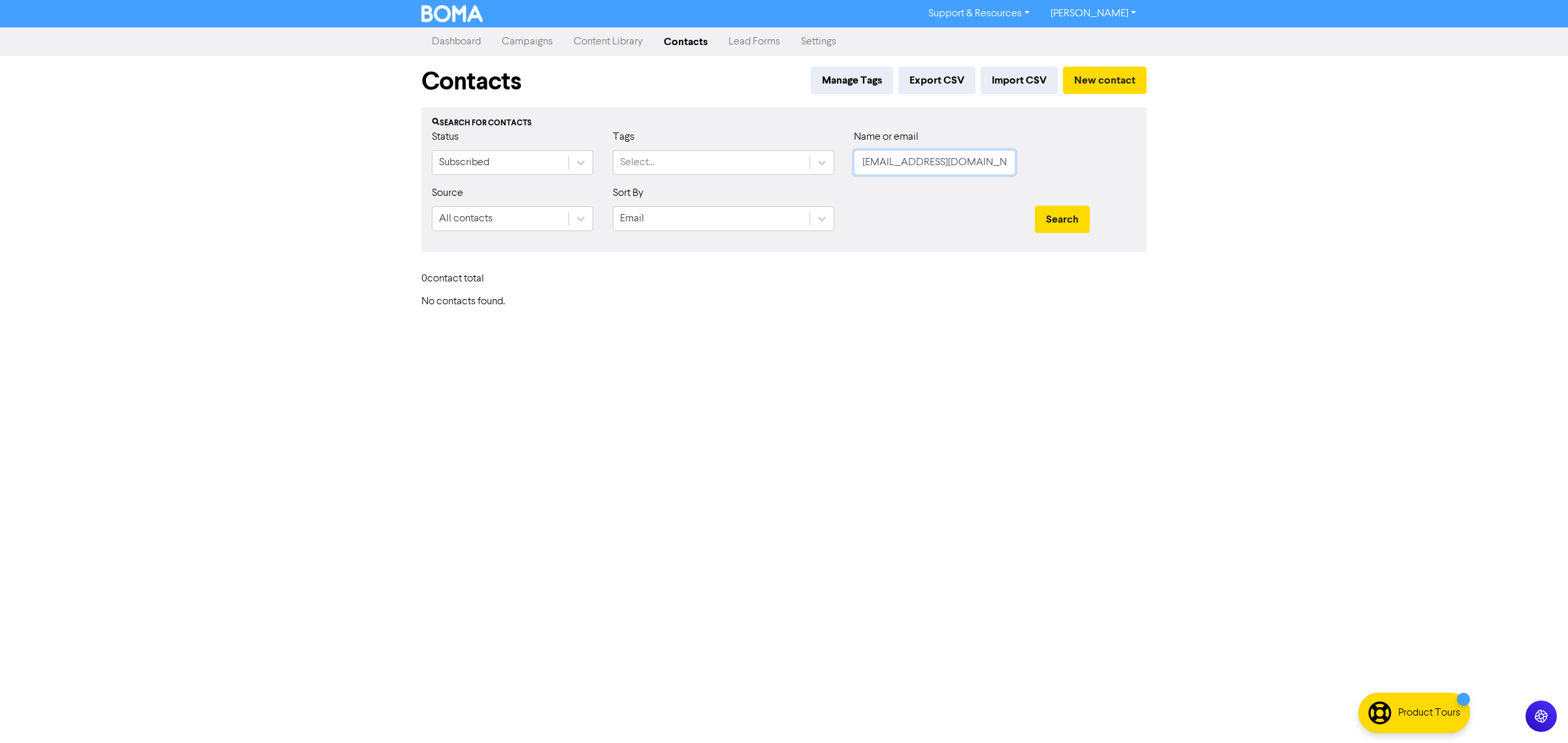
click at [978, 171] on input "[EMAIL_ADDRESS][DOMAIN_NAME]" at bounding box center [934, 163] width 161 height 25
drag, startPoint x: 1005, startPoint y: 160, endPoint x: 840, endPoint y: 160, distance: 165.0
click at [840, 160] on div "Status Subscribed Tags Select... Name or email [EMAIL_ADDRESS][DOMAIN_NAME]" at bounding box center [784, 157] width 723 height 56
paste input "[EMAIL_ADDRESS]"
type input "[EMAIL_ADDRESS][DOMAIN_NAME]"
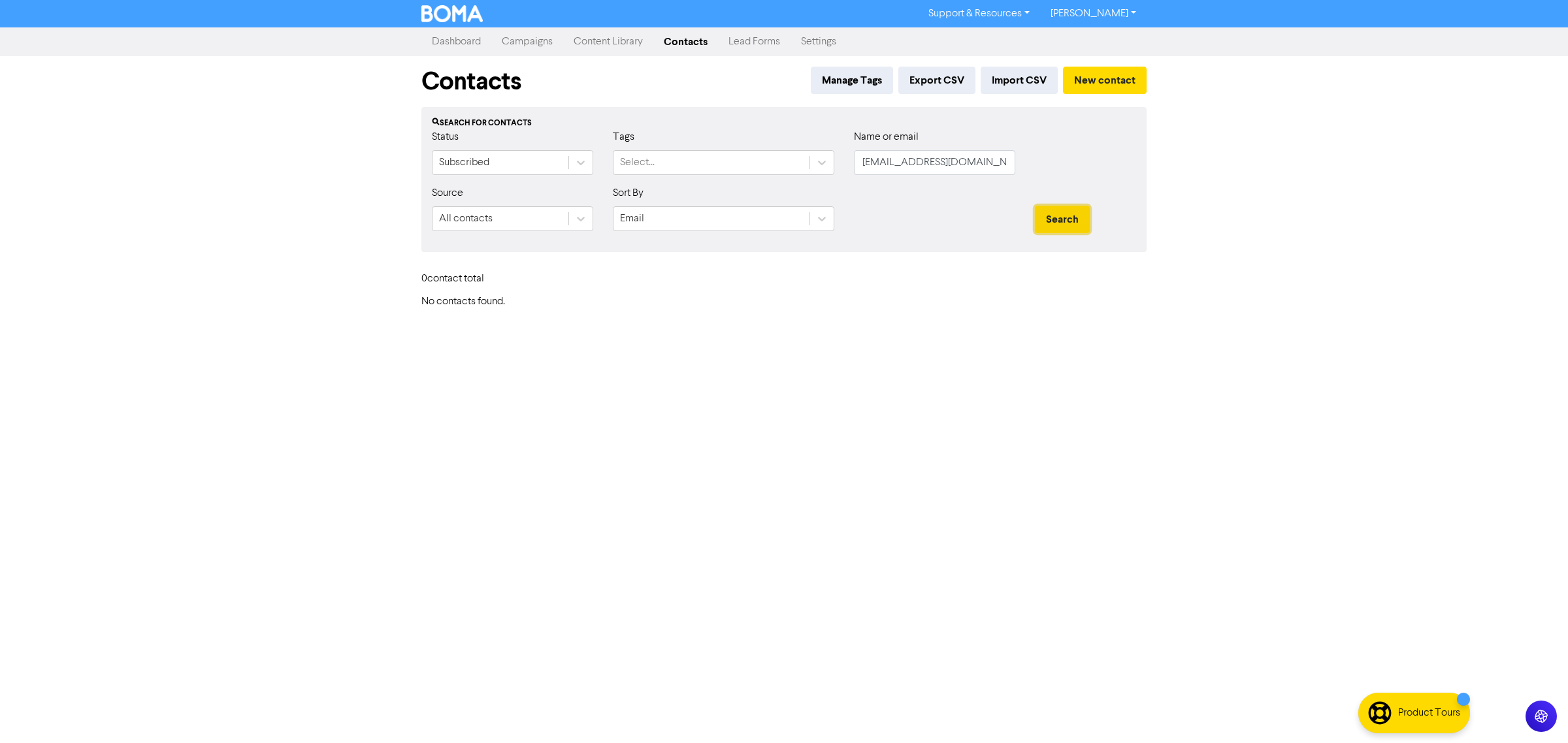
click at [1071, 225] on button "Search" at bounding box center [1061, 219] width 55 height 28
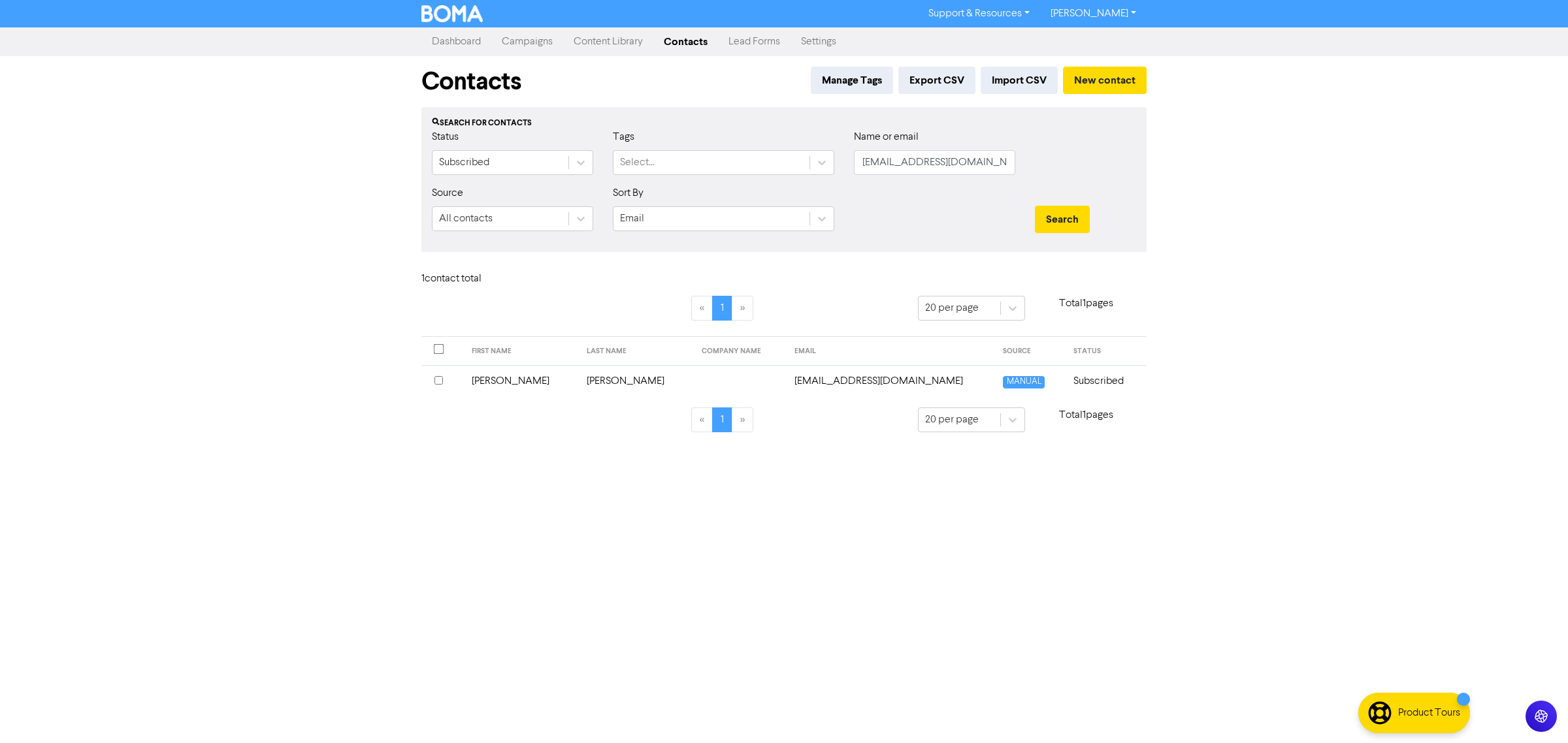
click at [626, 384] on td "[PERSON_NAME]" at bounding box center [636, 381] width 115 height 32
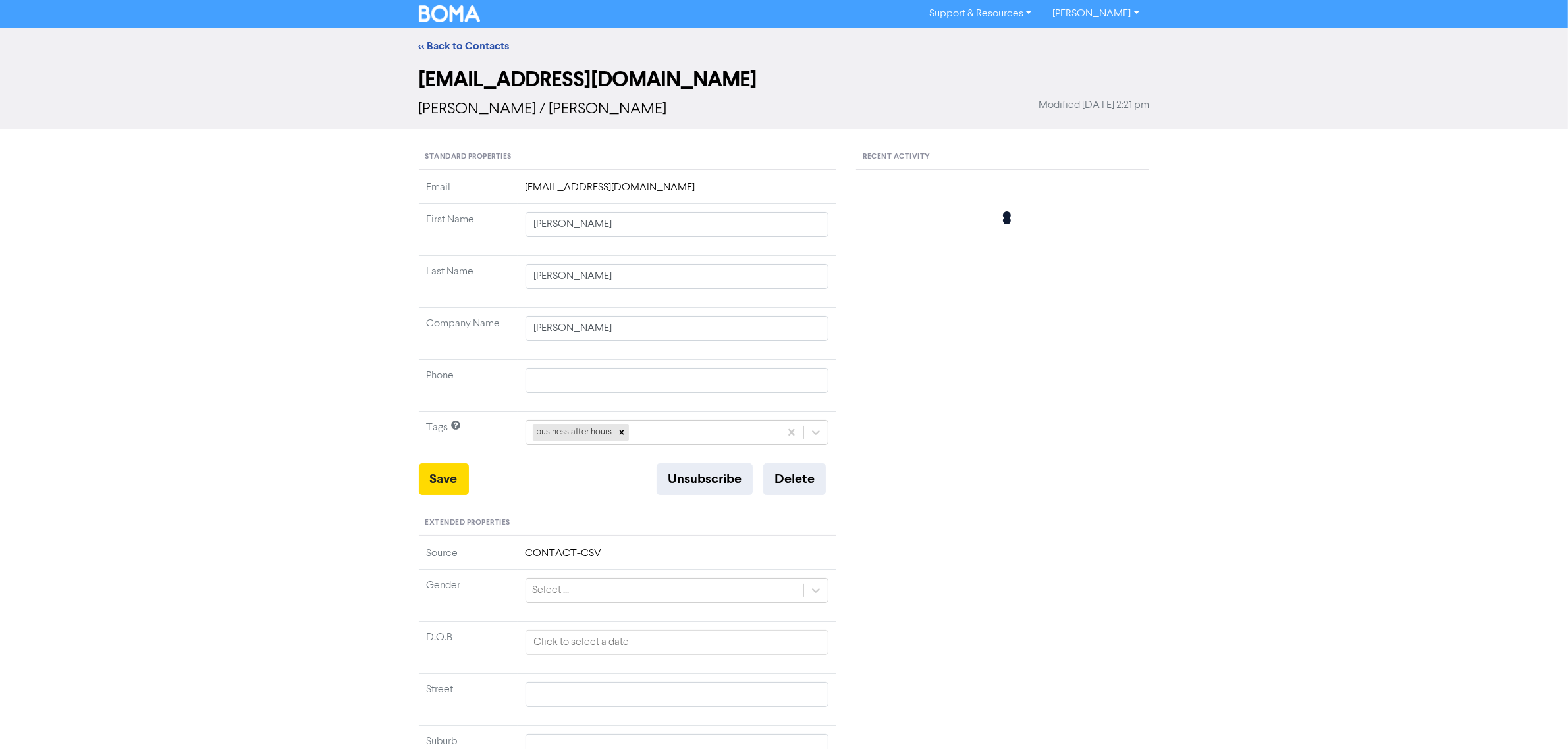
type input "[PERSON_NAME]"
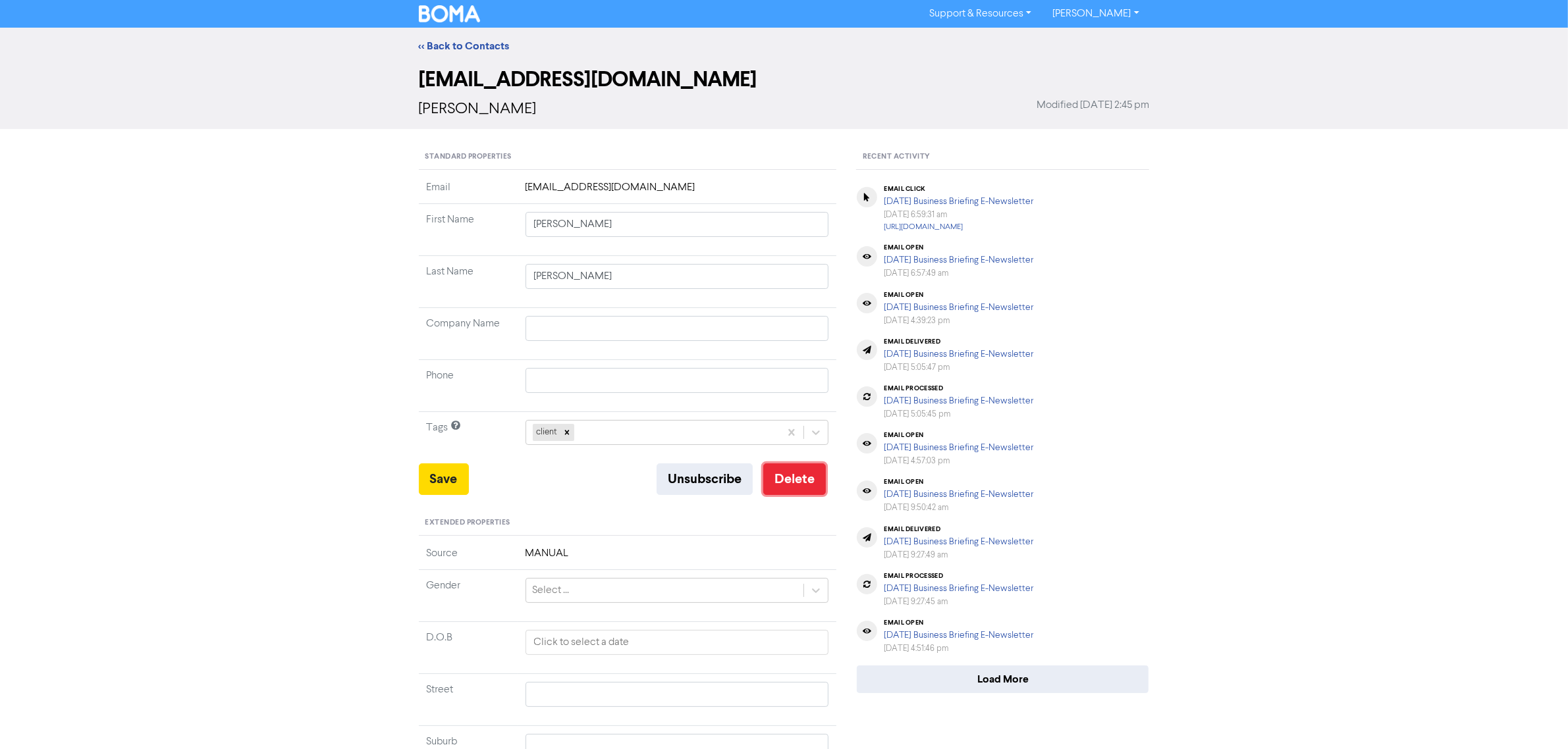
click at [815, 479] on button "Delete" at bounding box center [795, 479] width 63 height 31
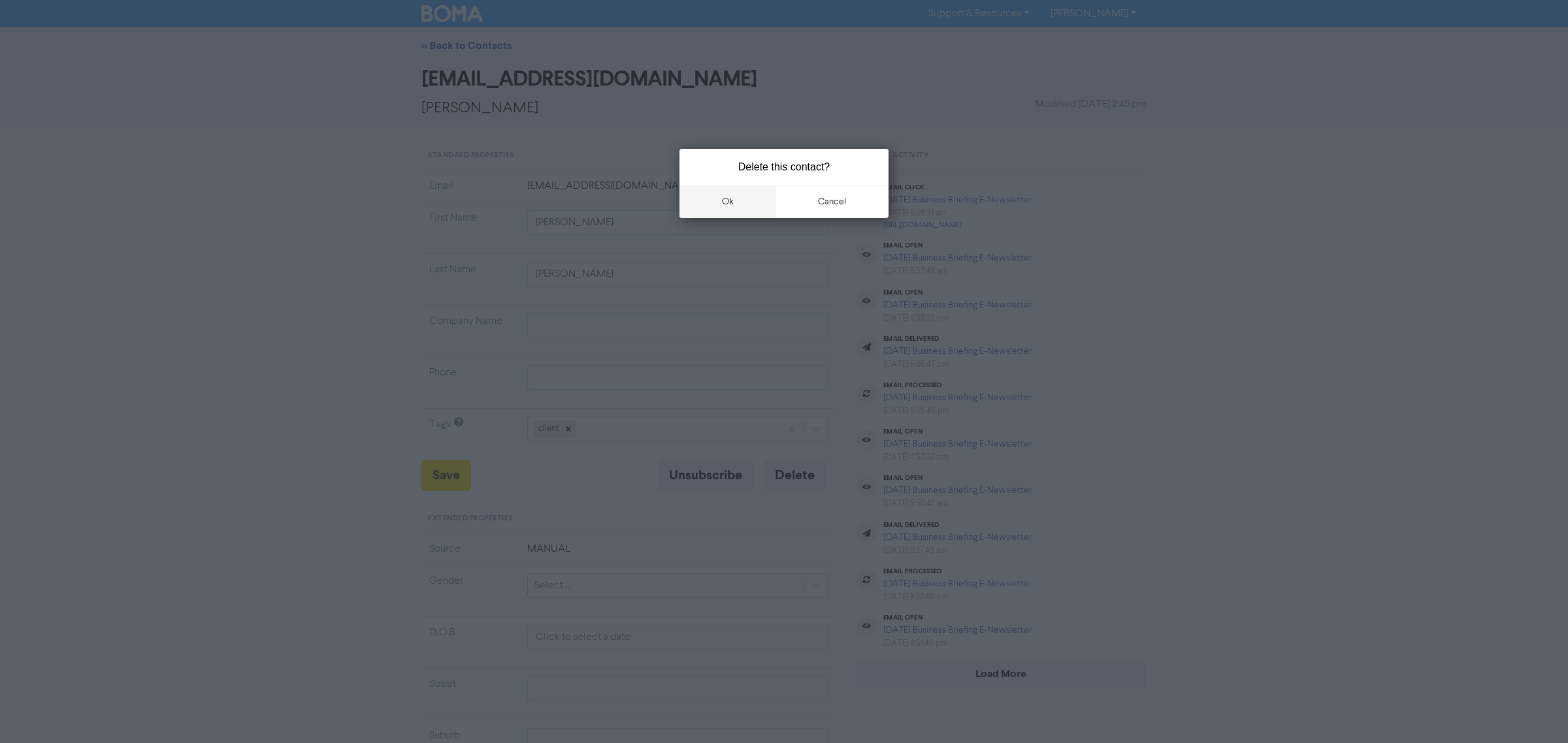
click at [748, 200] on button "ok" at bounding box center [728, 202] width 97 height 33
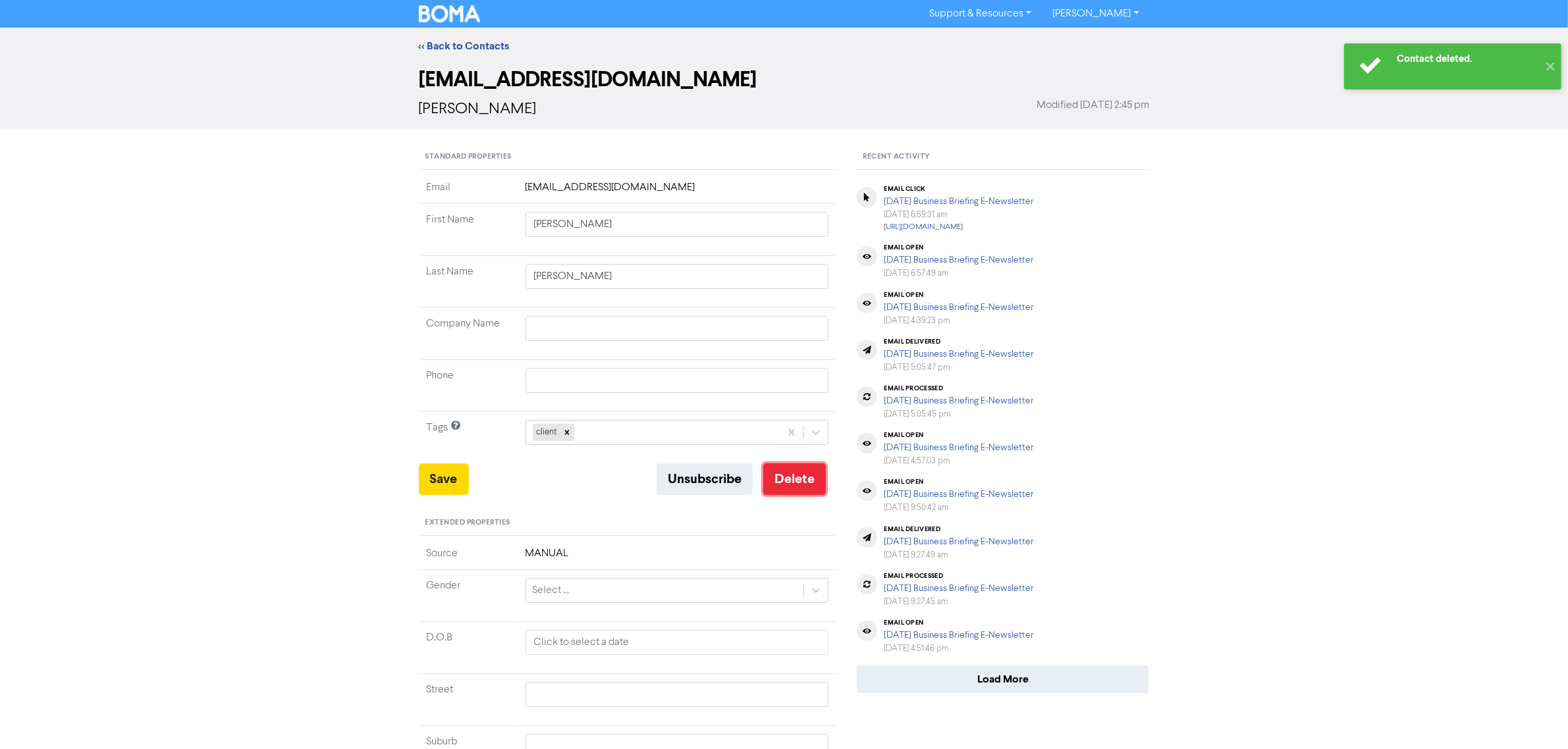
click at [801, 474] on button "Delete" at bounding box center [795, 479] width 63 height 31
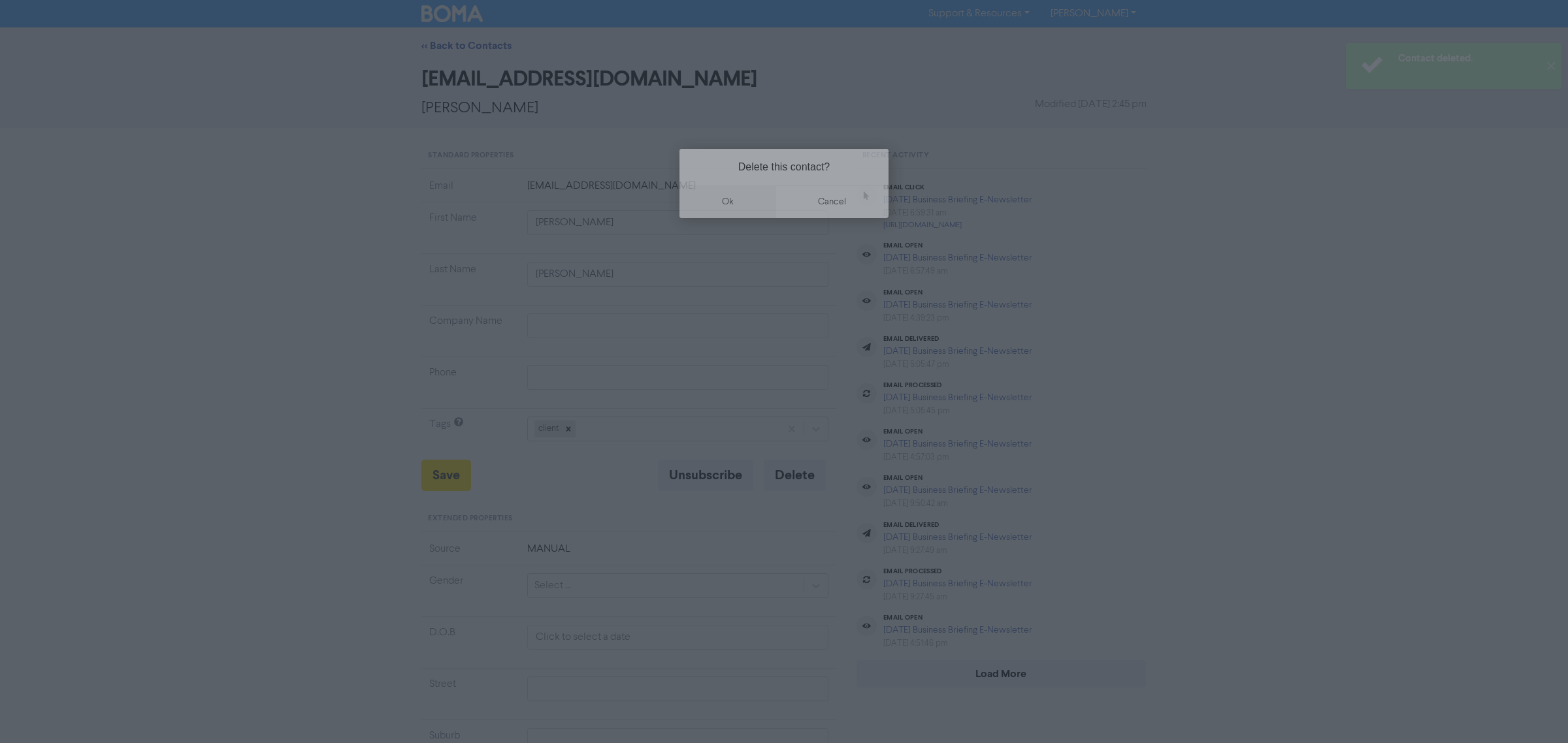
click at [739, 205] on button "ok" at bounding box center [728, 202] width 97 height 33
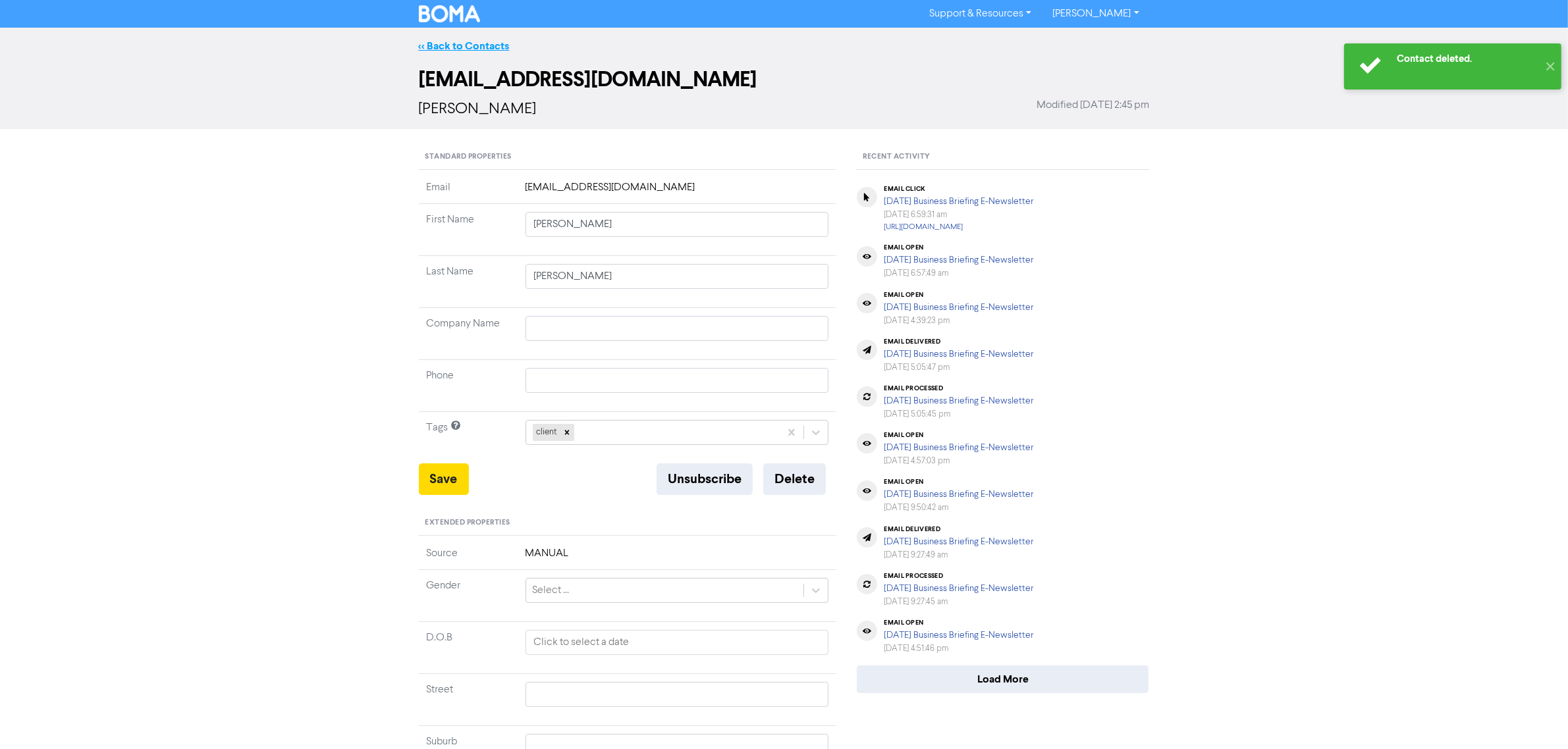
click at [498, 45] on link "<< Back to Contacts" at bounding box center [465, 46] width 91 height 13
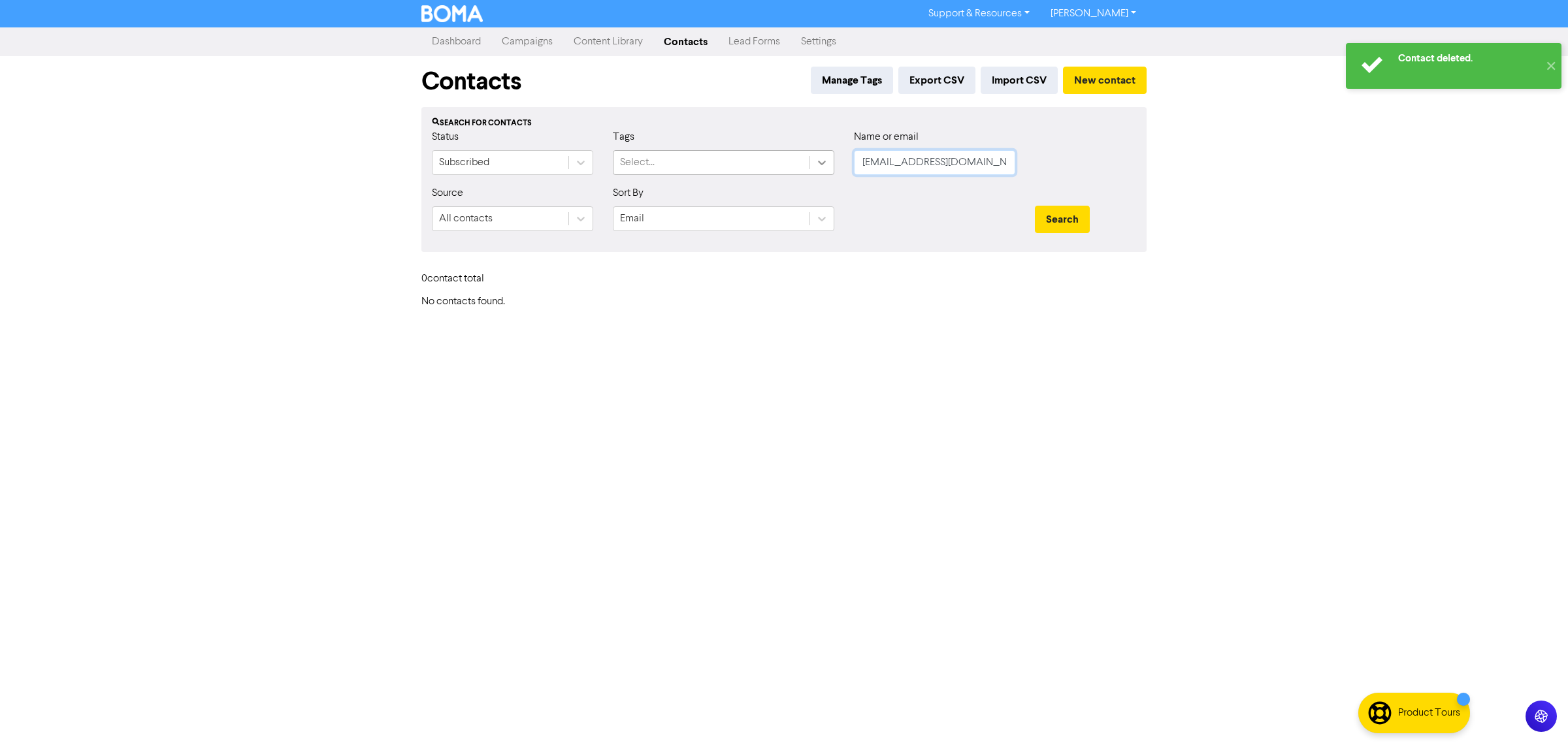
paste input "[EMAIL_ADDRESS][DOMAIN_NAME]"
click at [833, 164] on div "Status Subscribed Tags Select... Name or email [EMAIL_ADDRESS][DOMAIN_NAME]" at bounding box center [784, 157] width 723 height 56
type input "[EMAIL_ADDRESS][DOMAIN_NAME]"
click at [1034, 205] on button "Search" at bounding box center [1061, 219] width 55 height 28
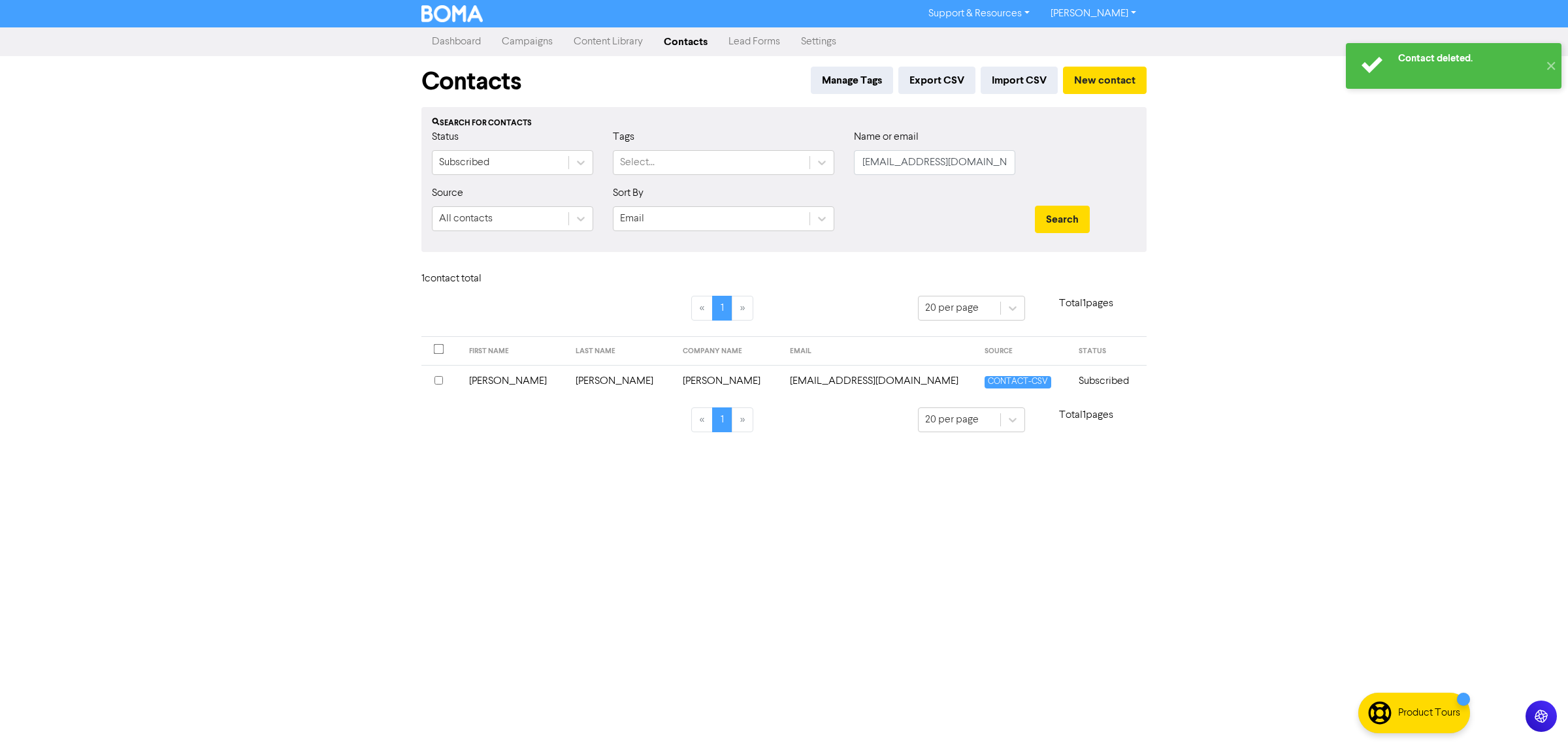
click at [609, 385] on td "[PERSON_NAME]" at bounding box center [621, 381] width 107 height 32
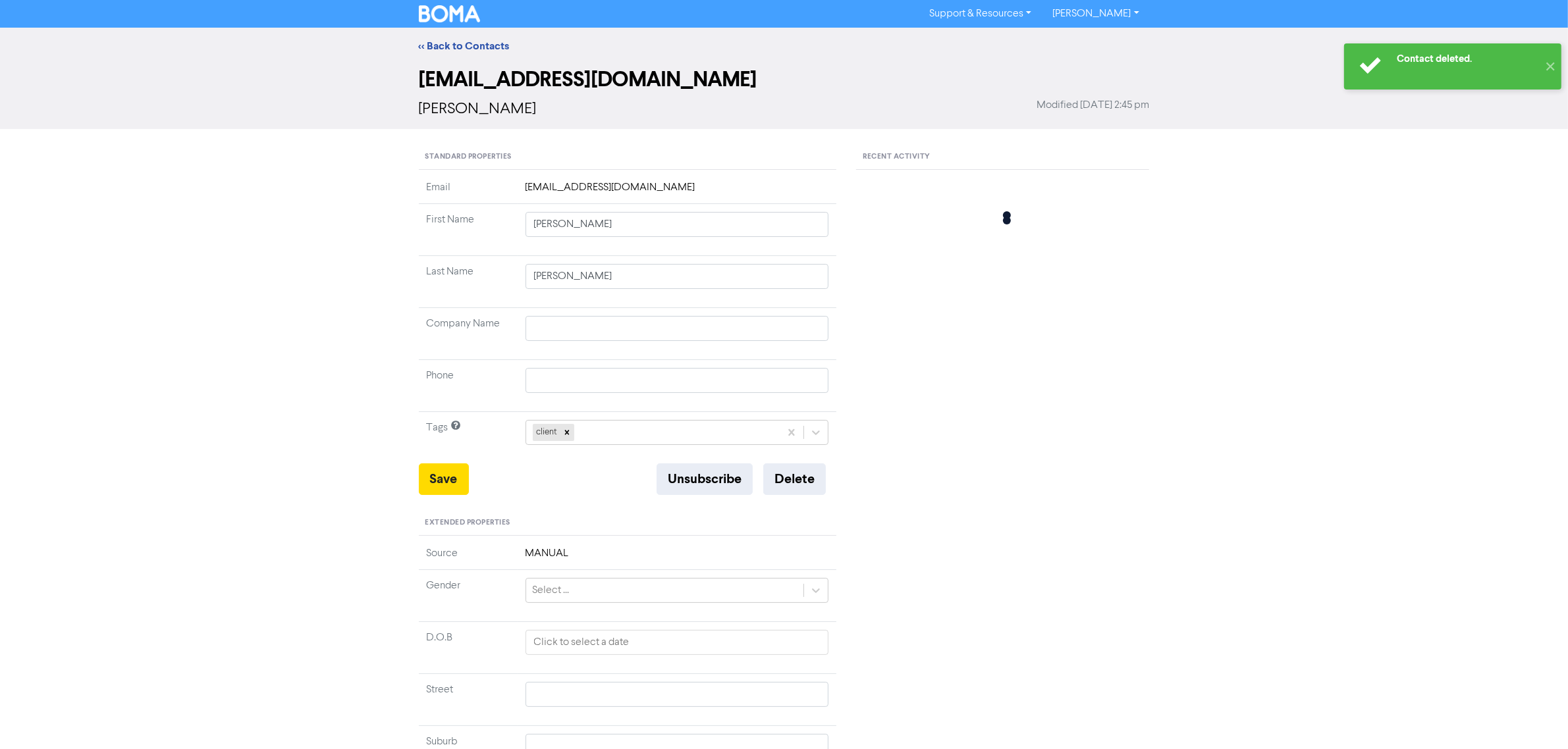
type input "[PERSON_NAME]"
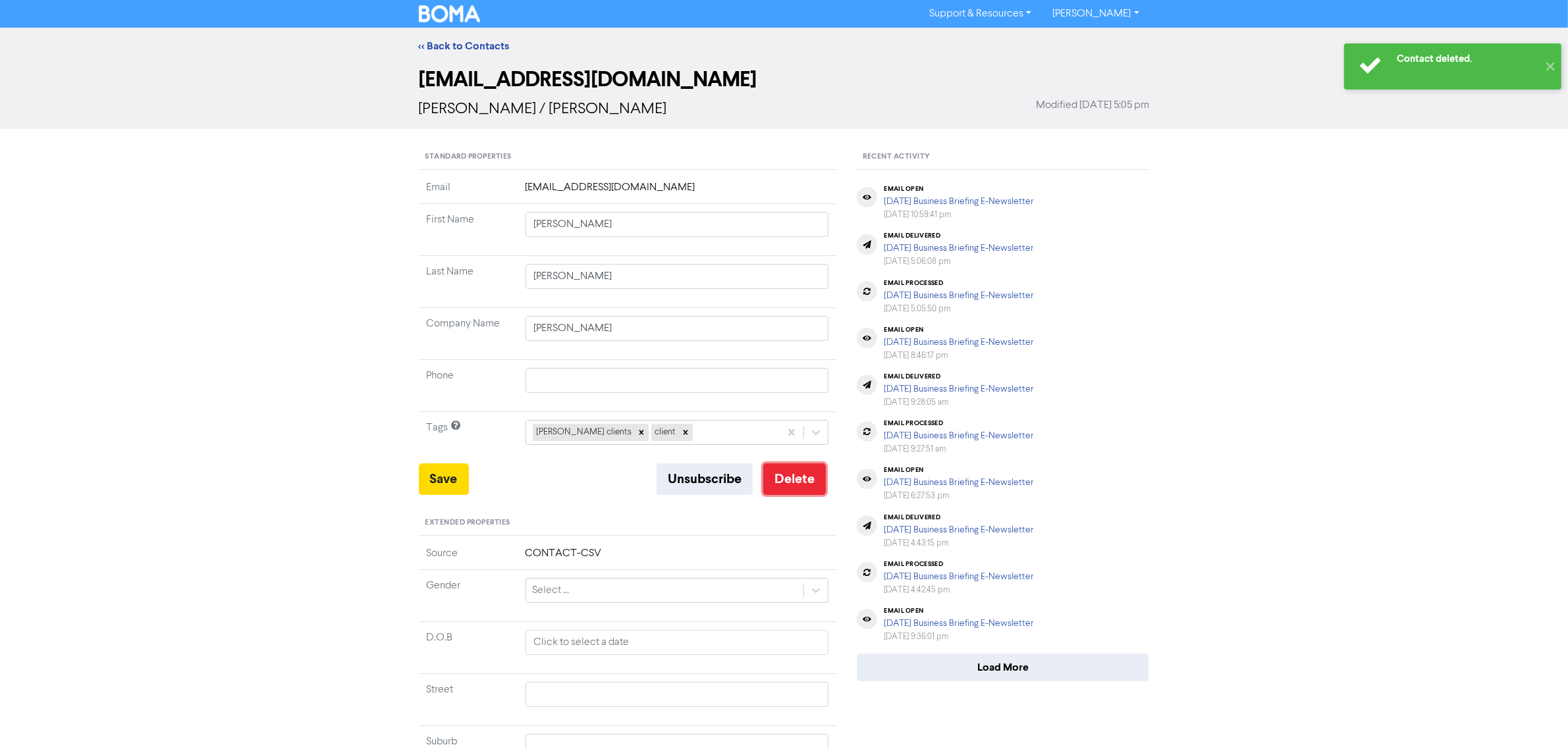
click at [775, 474] on button "Delete" at bounding box center [795, 479] width 63 height 31
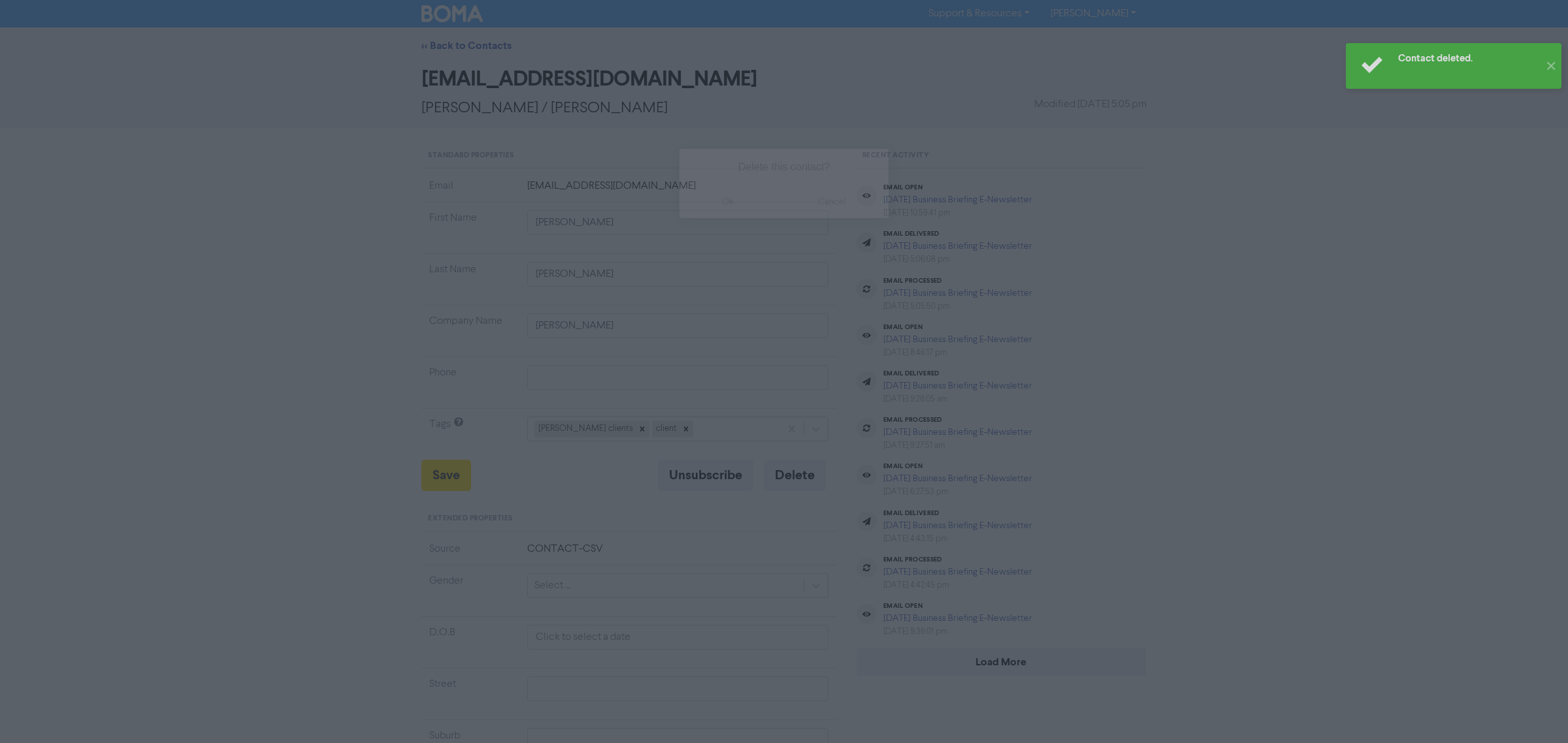
click at [725, 206] on button "ok" at bounding box center [728, 202] width 97 height 33
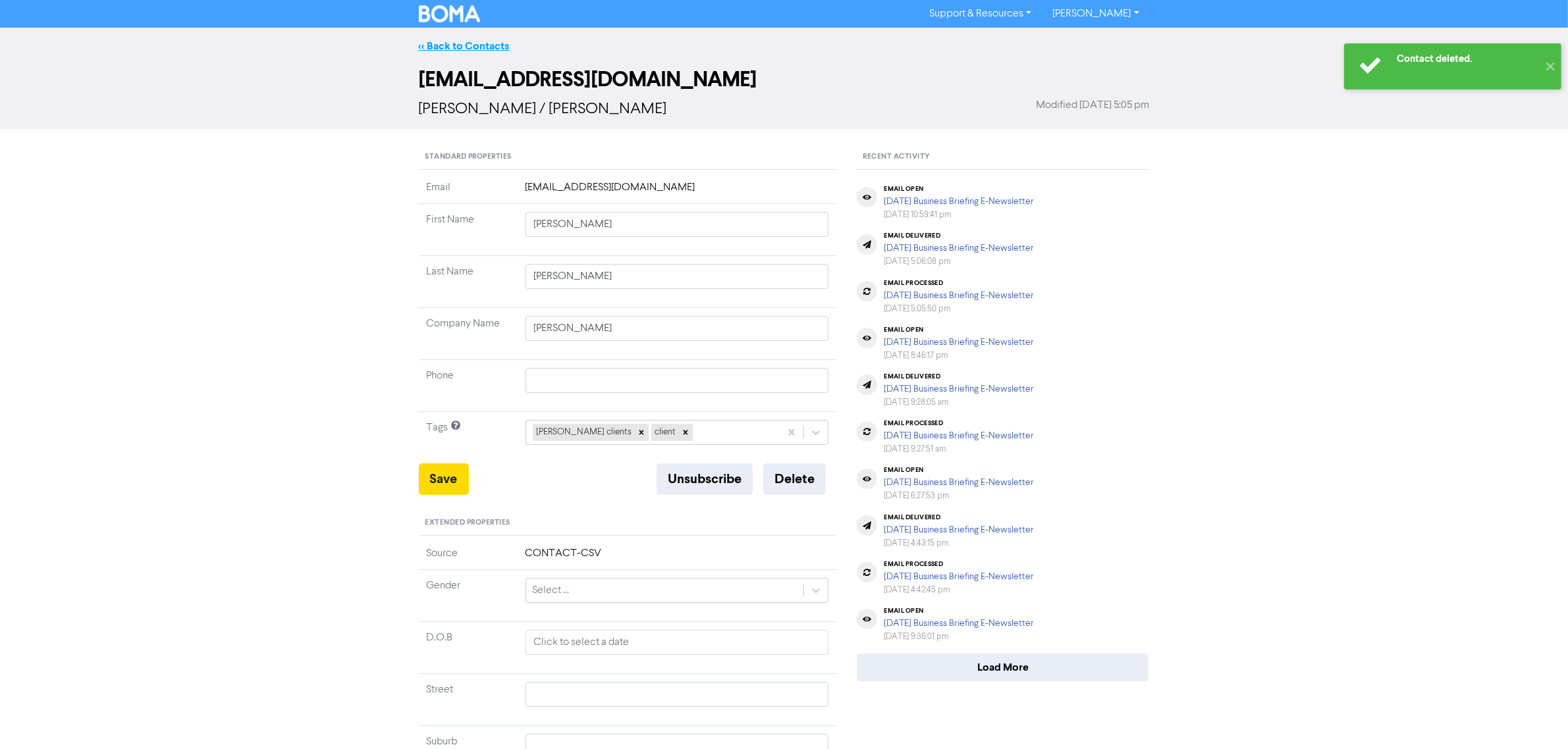
click at [488, 44] on link "<< Back to Contacts" at bounding box center [465, 46] width 91 height 13
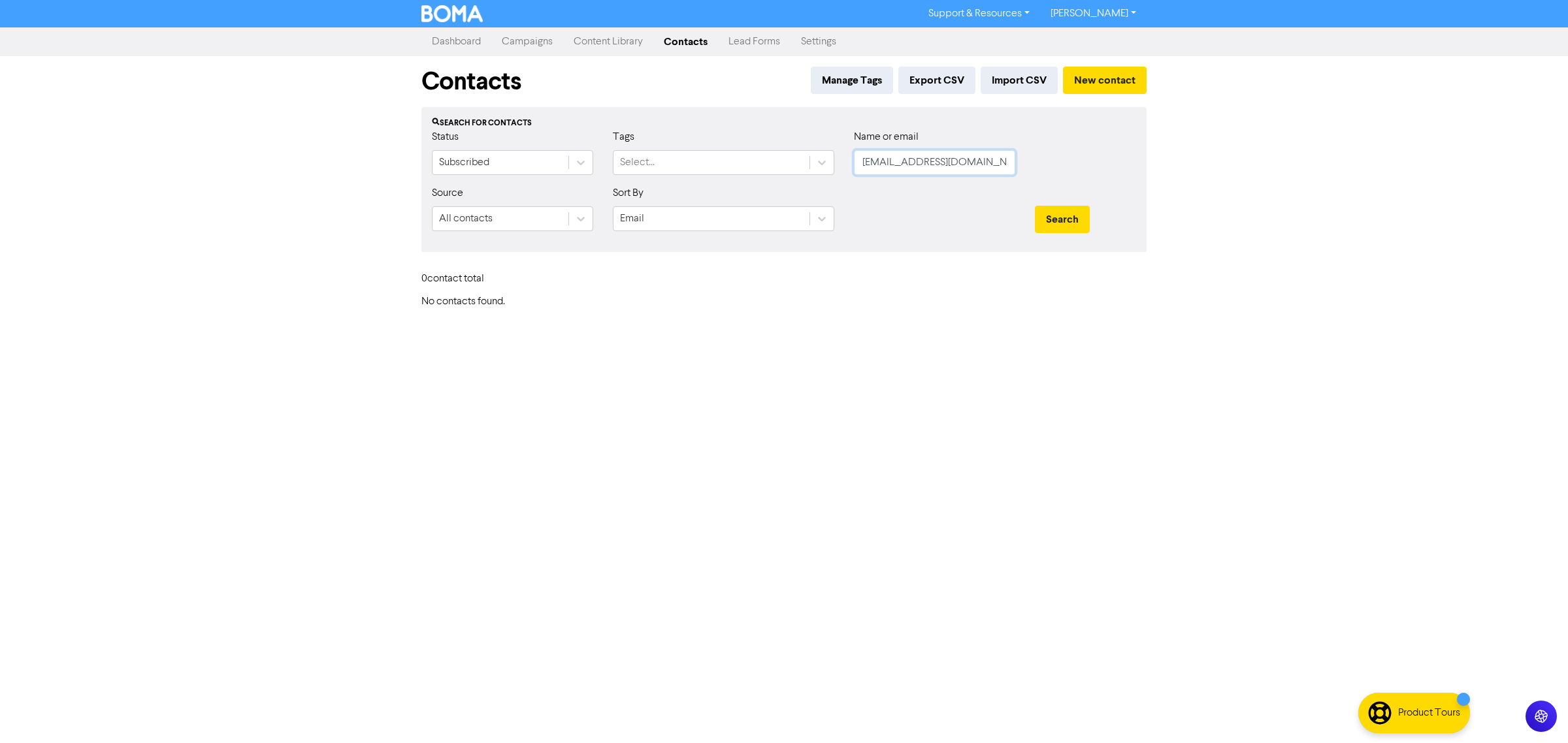
paste input "[EMAIL_ADDRESS][DOMAIN_NAME]"
drag, startPoint x: 981, startPoint y: 162, endPoint x: 851, endPoint y: 162, distance: 130.0
click at [851, 162] on div "Name or email [EMAIL_ADDRESS][DOMAIN_NAME]" at bounding box center [934, 157] width 181 height 56
click at [1034, 205] on button "Search" at bounding box center [1061, 219] width 55 height 28
click at [1072, 209] on button "Search" at bounding box center [1061, 219] width 55 height 28
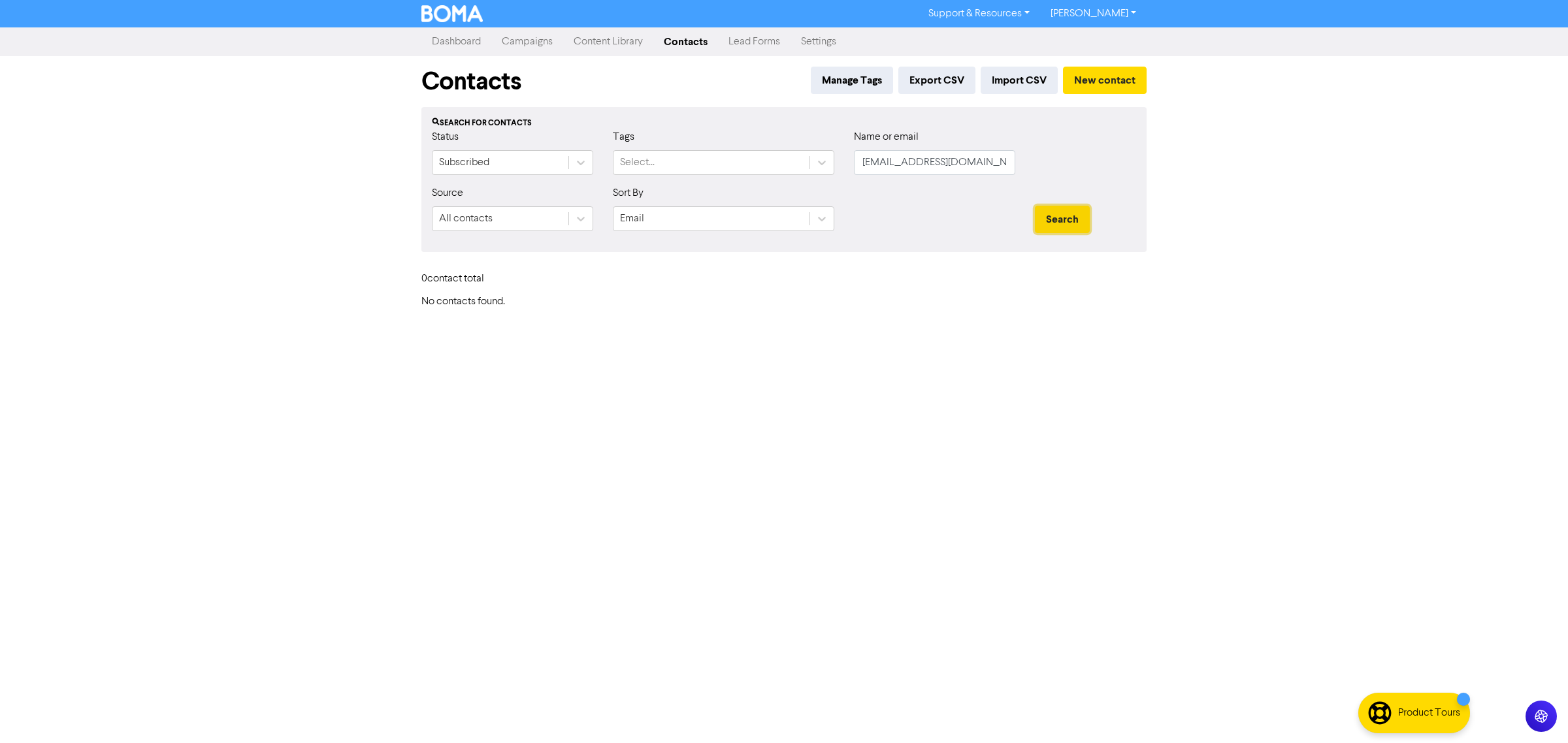
click at [1053, 214] on button "Search" at bounding box center [1061, 219] width 55 height 28
click at [1055, 221] on button "Search" at bounding box center [1061, 219] width 55 height 28
drag, startPoint x: 988, startPoint y: 160, endPoint x: 846, endPoint y: 160, distance: 142.0
click at [846, 160] on div "Name or email [EMAIL_ADDRESS][DOMAIN_NAME]" at bounding box center [934, 157] width 181 height 56
type input "rampling"
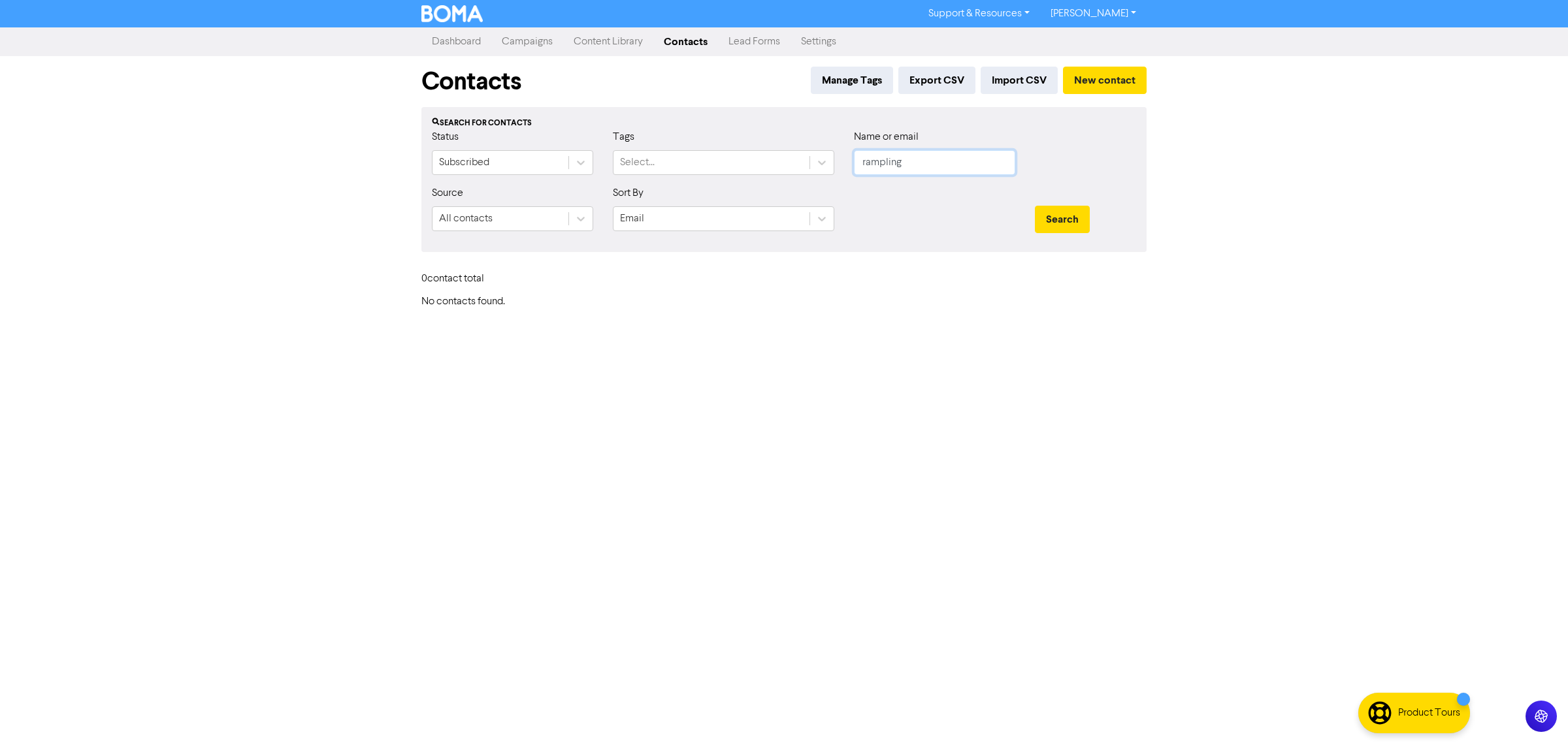
click at [1034, 205] on button "Search" at bounding box center [1061, 219] width 55 height 28
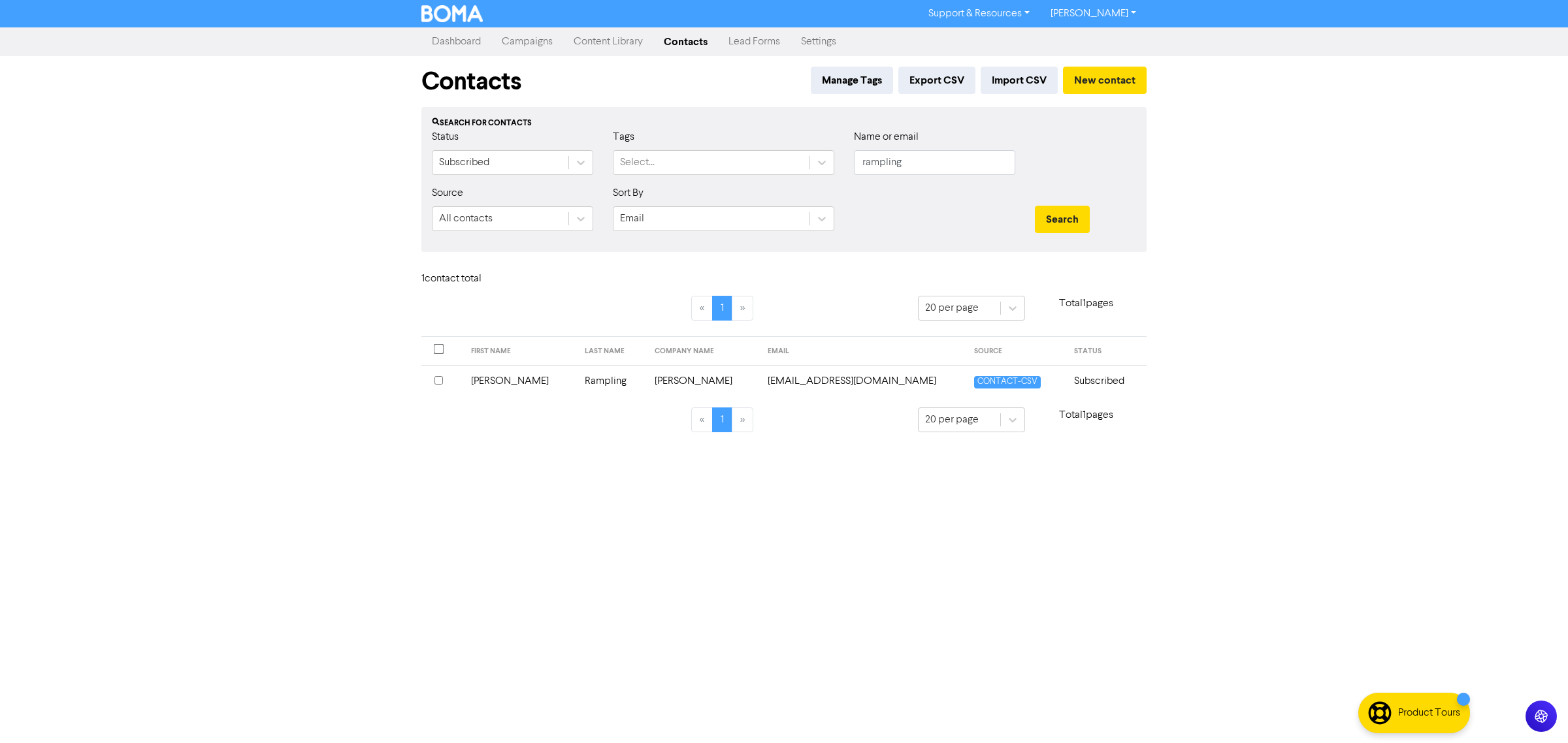
click at [649, 381] on td "[PERSON_NAME]" at bounding box center [703, 381] width 114 height 32
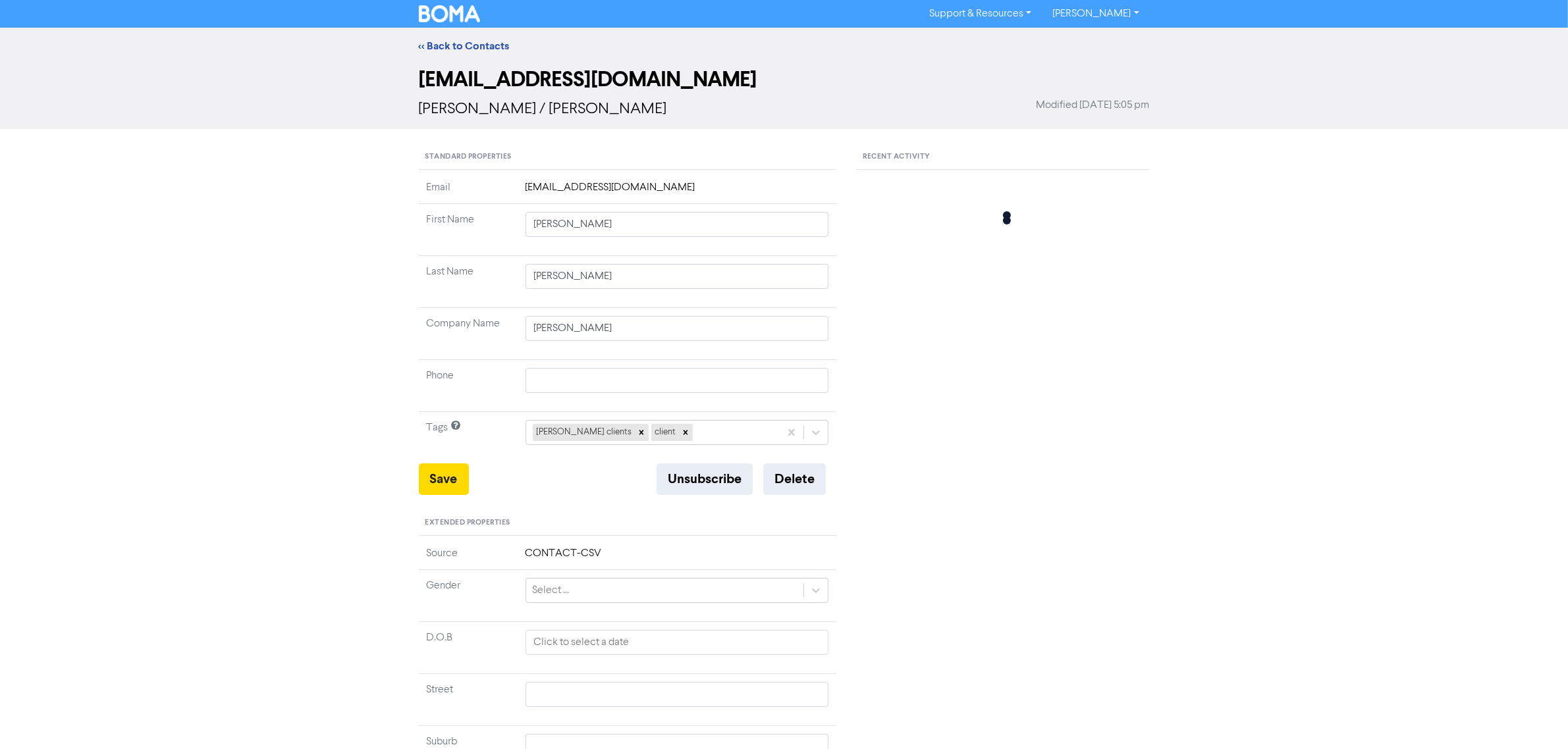
type input "[PERSON_NAME]"
type input "Rampling"
type input "[PERSON_NAME]"
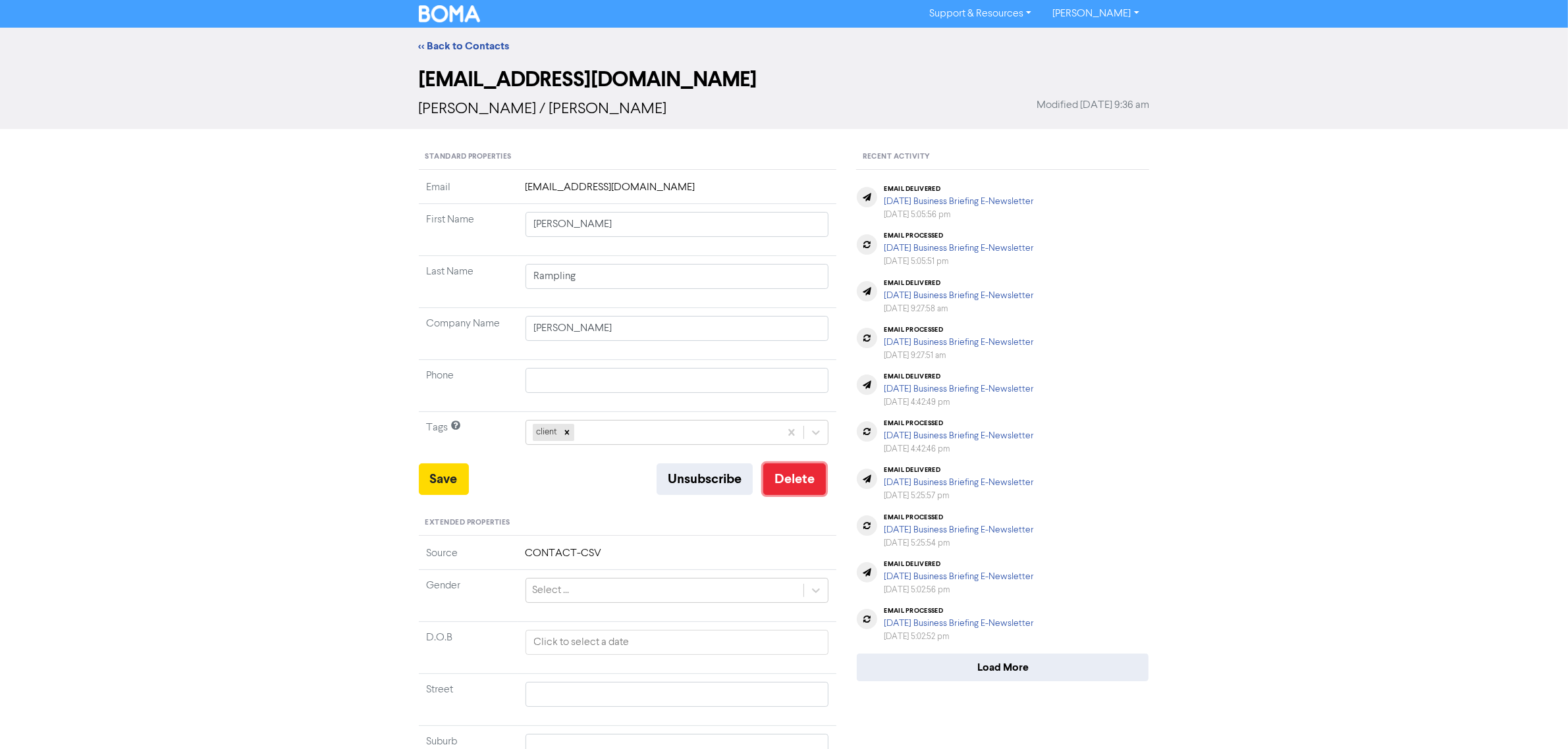
click at [797, 488] on button "Delete" at bounding box center [795, 479] width 63 height 31
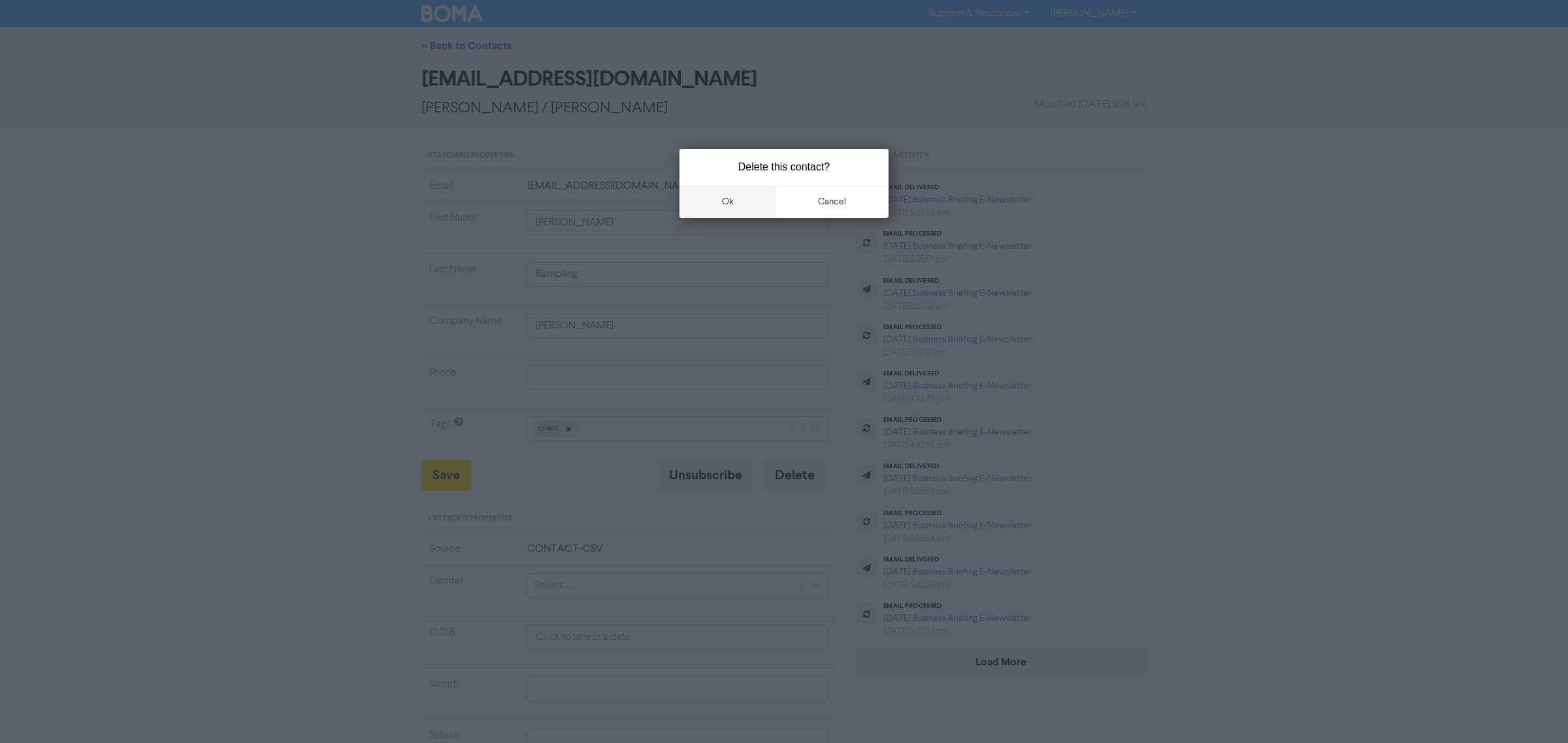
click at [768, 207] on button "ok" at bounding box center [728, 202] width 97 height 33
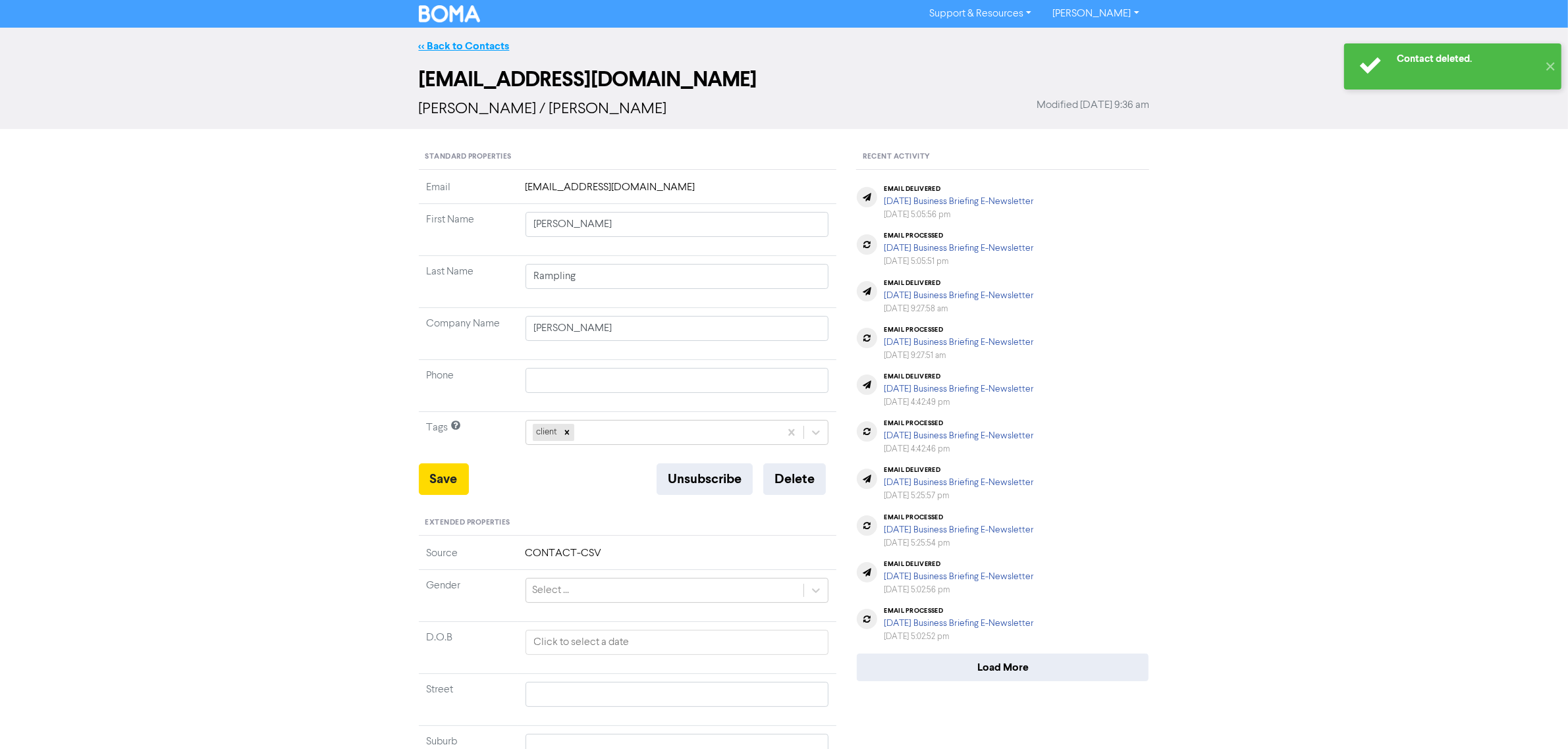
click at [465, 47] on link "<< Back to Contacts" at bounding box center [465, 46] width 91 height 13
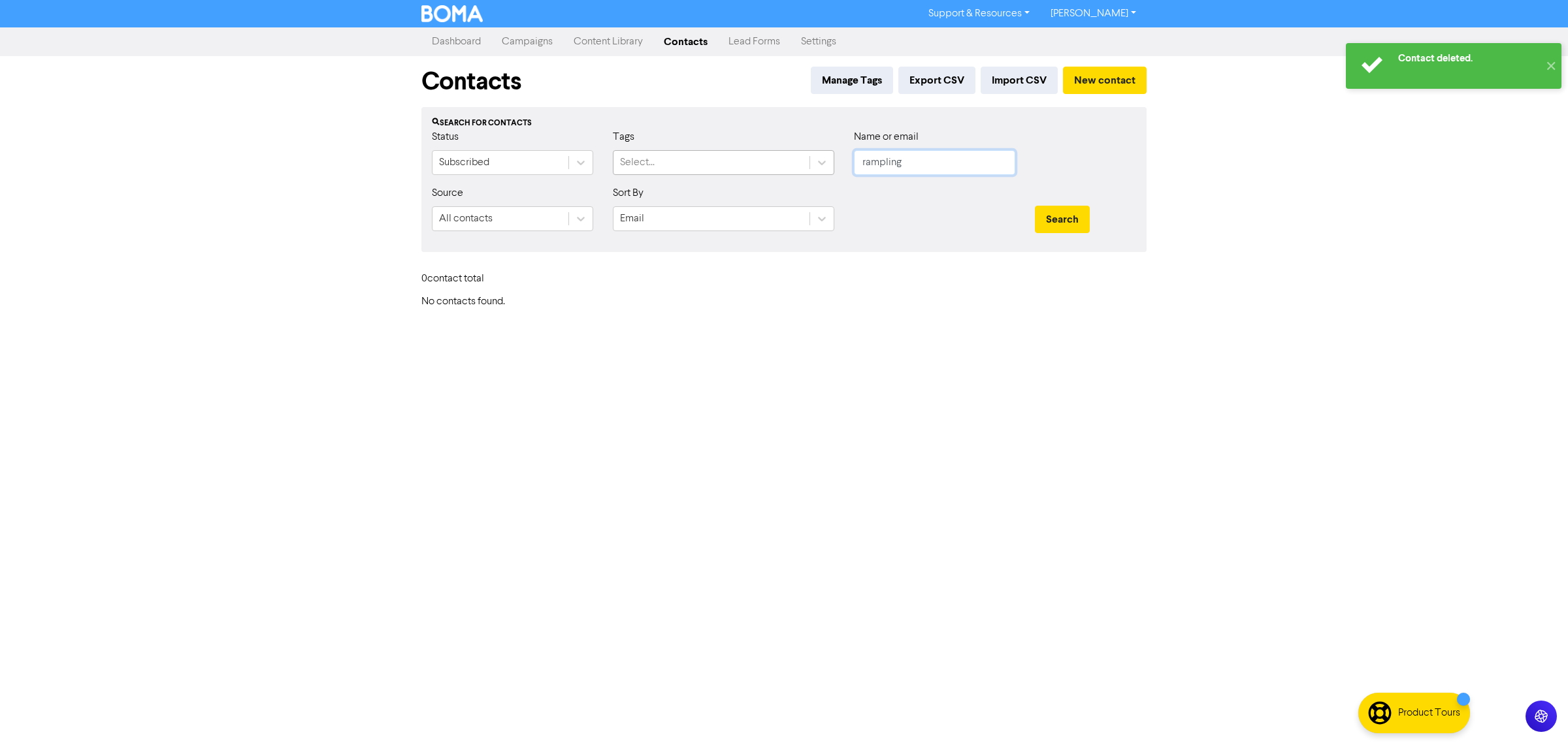
drag, startPoint x: 978, startPoint y: 167, endPoint x: 804, endPoint y: 165, distance: 174.0
click at [804, 165] on div "Status Subscribed Tags Select... Name or email rampling" at bounding box center [784, 157] width 723 height 56
type input "[PERSON_NAME]"
click at [1034, 205] on button "Search" at bounding box center [1061, 219] width 55 height 28
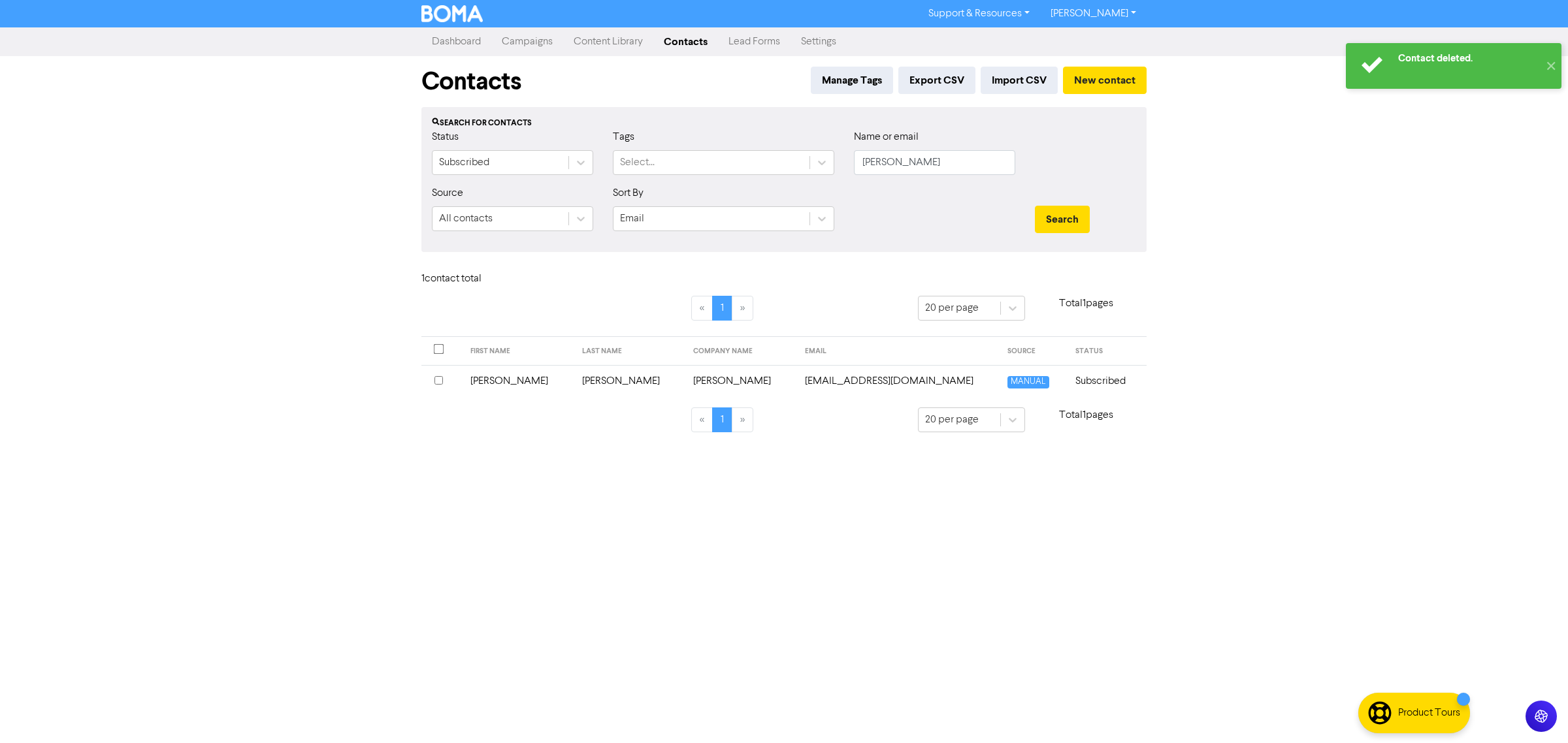
click at [594, 379] on td "[PERSON_NAME]" at bounding box center [630, 381] width 111 height 32
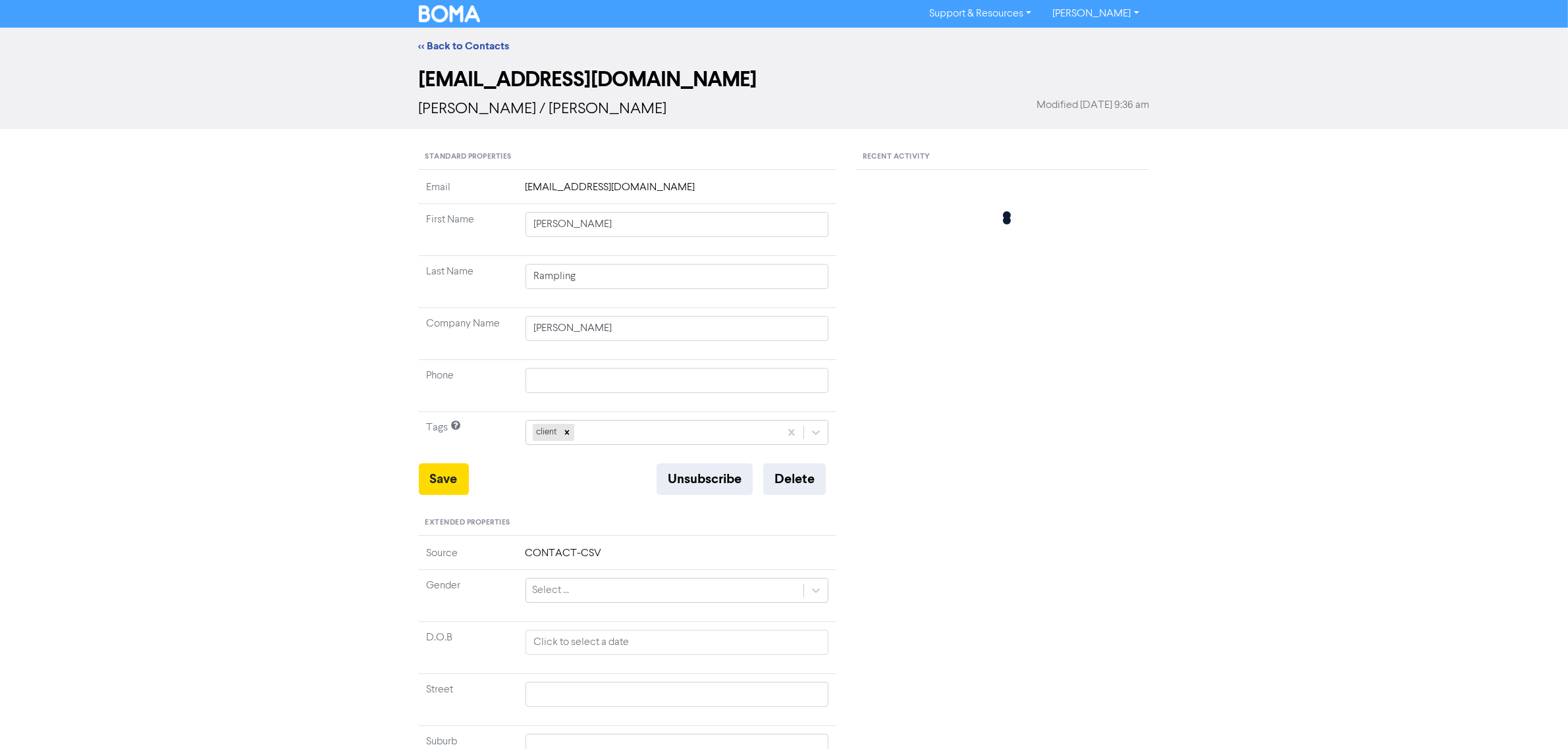
type input "[PERSON_NAME]"
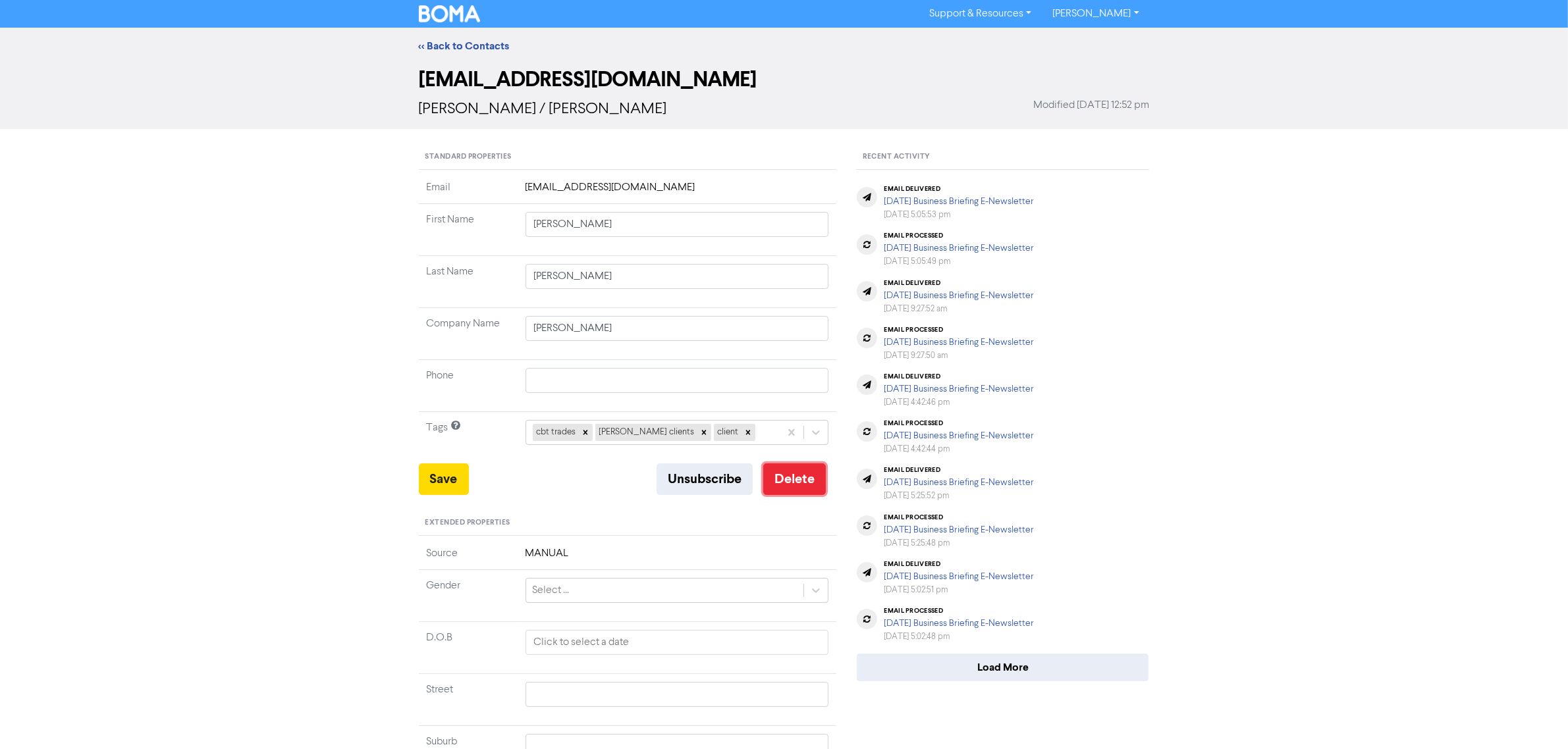
click at [788, 483] on button "Delete" at bounding box center [795, 479] width 63 height 31
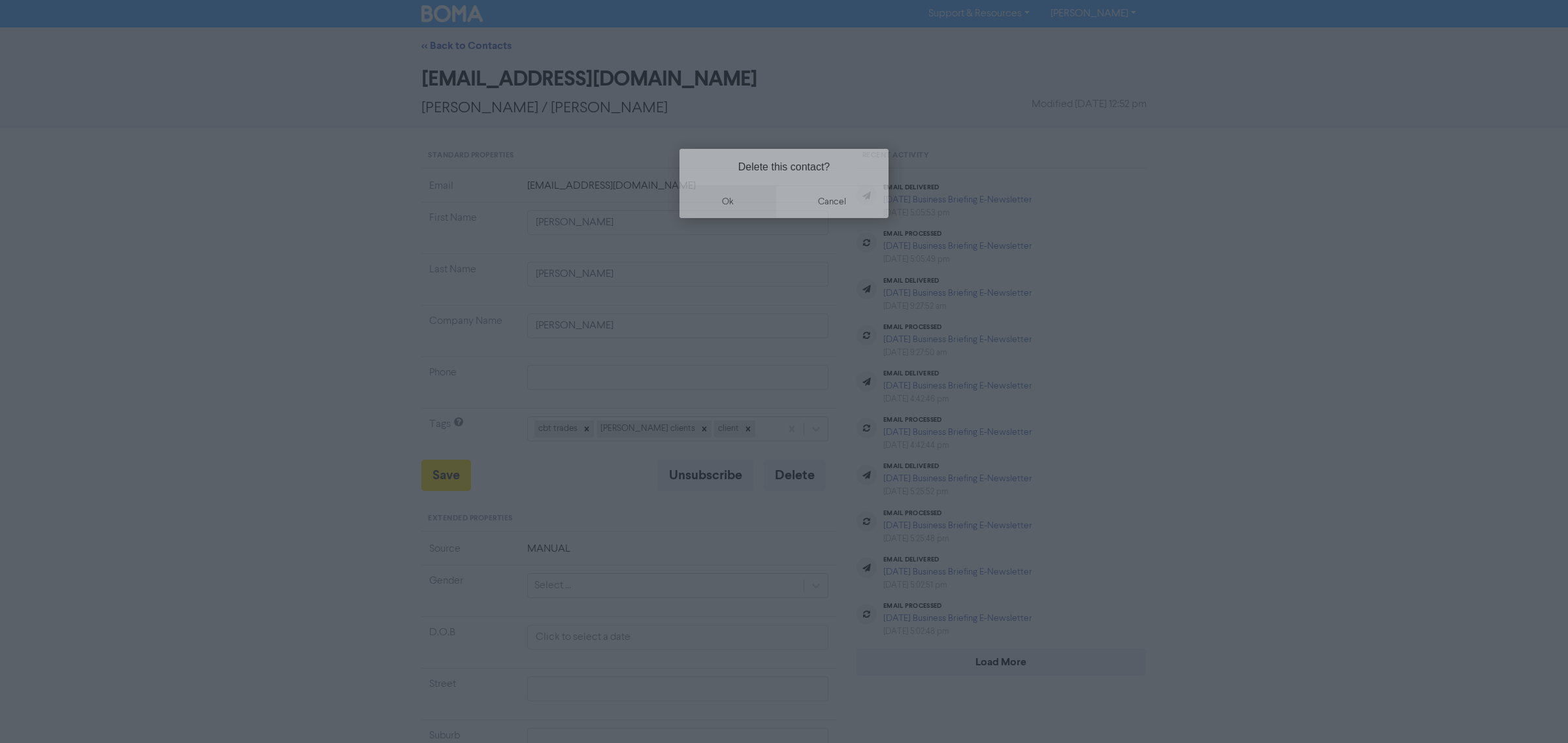
click at [737, 196] on button "ok" at bounding box center [728, 202] width 97 height 33
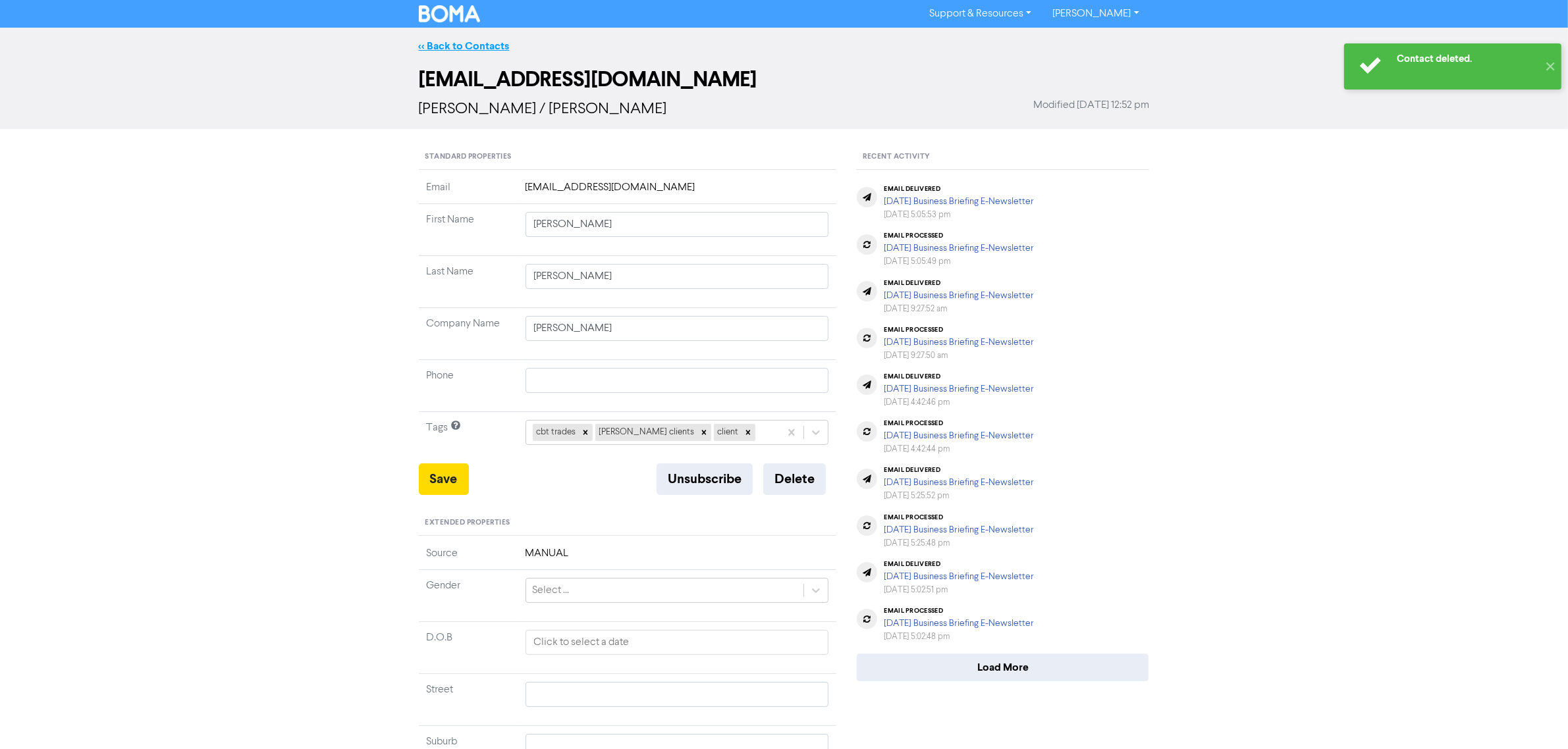
click at [489, 47] on link "<< Back to Contacts" at bounding box center [465, 46] width 91 height 13
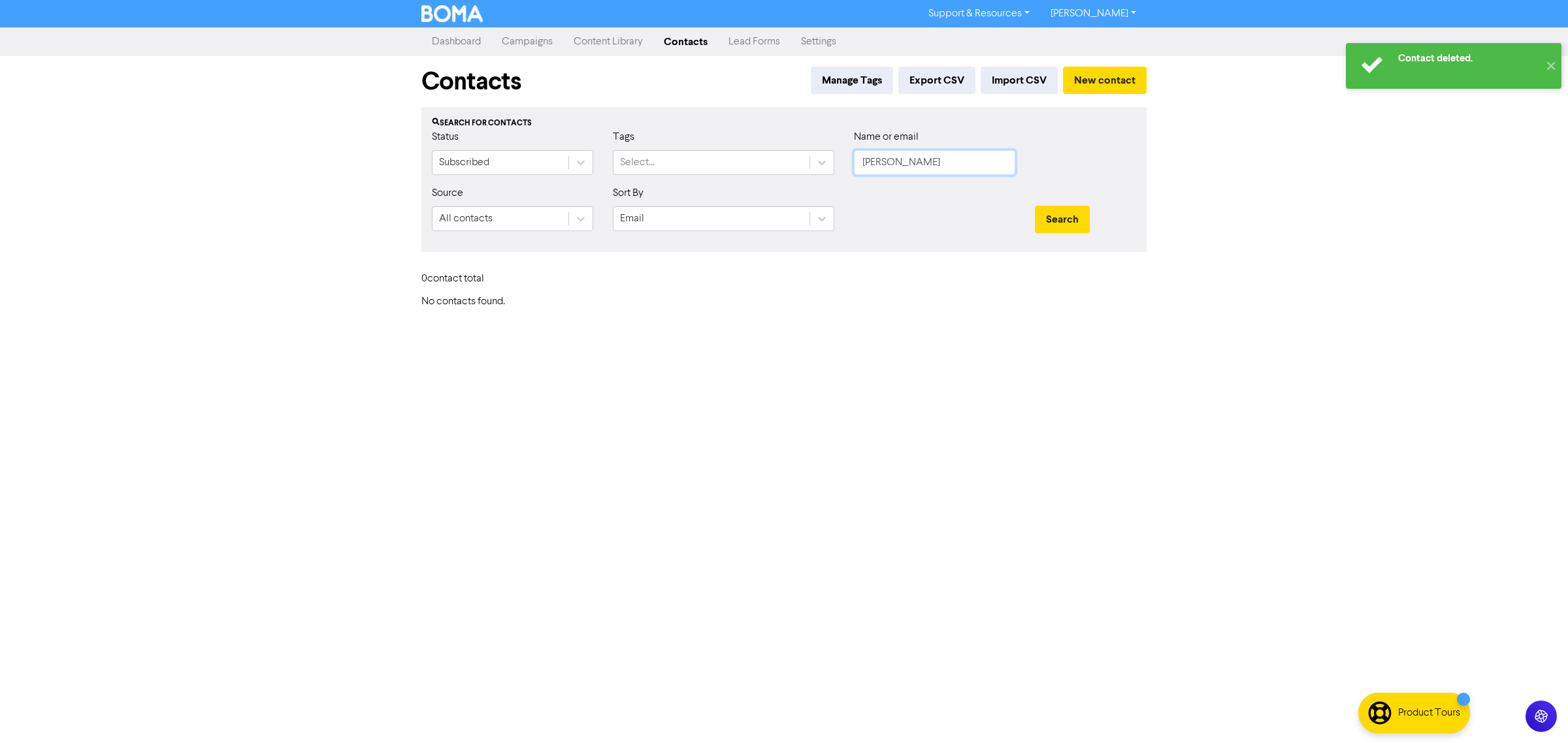
click at [963, 160] on input "[PERSON_NAME]" at bounding box center [934, 163] width 161 height 25
click at [1034, 205] on button "Search" at bounding box center [1061, 219] width 55 height 28
click at [1071, 223] on button "Search" at bounding box center [1061, 219] width 55 height 28
click at [934, 160] on input "[PERSON_NAME]" at bounding box center [934, 163] width 161 height 25
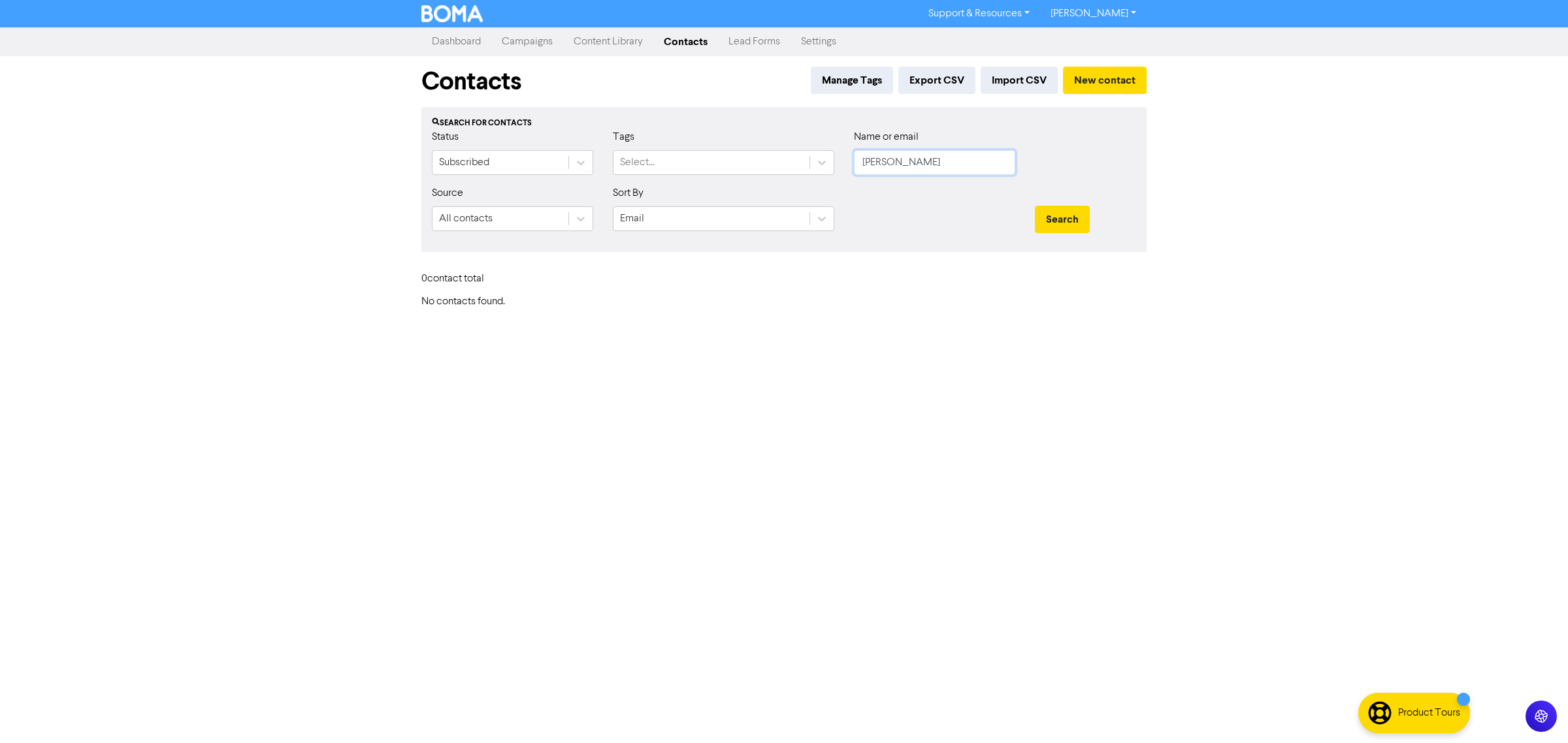
drag, startPoint x: 939, startPoint y: 164, endPoint x: 857, endPoint y: 165, distance: 82.0
click at [857, 165] on input "[PERSON_NAME]" at bounding box center [934, 163] width 161 height 25
paste input ".[EMAIL_ADDRESS][DOMAIN_NAME]"
type input "[PERSON_NAME][EMAIL_ADDRESS][DOMAIN_NAME]"
click at [1043, 227] on button "Search" at bounding box center [1061, 219] width 55 height 28
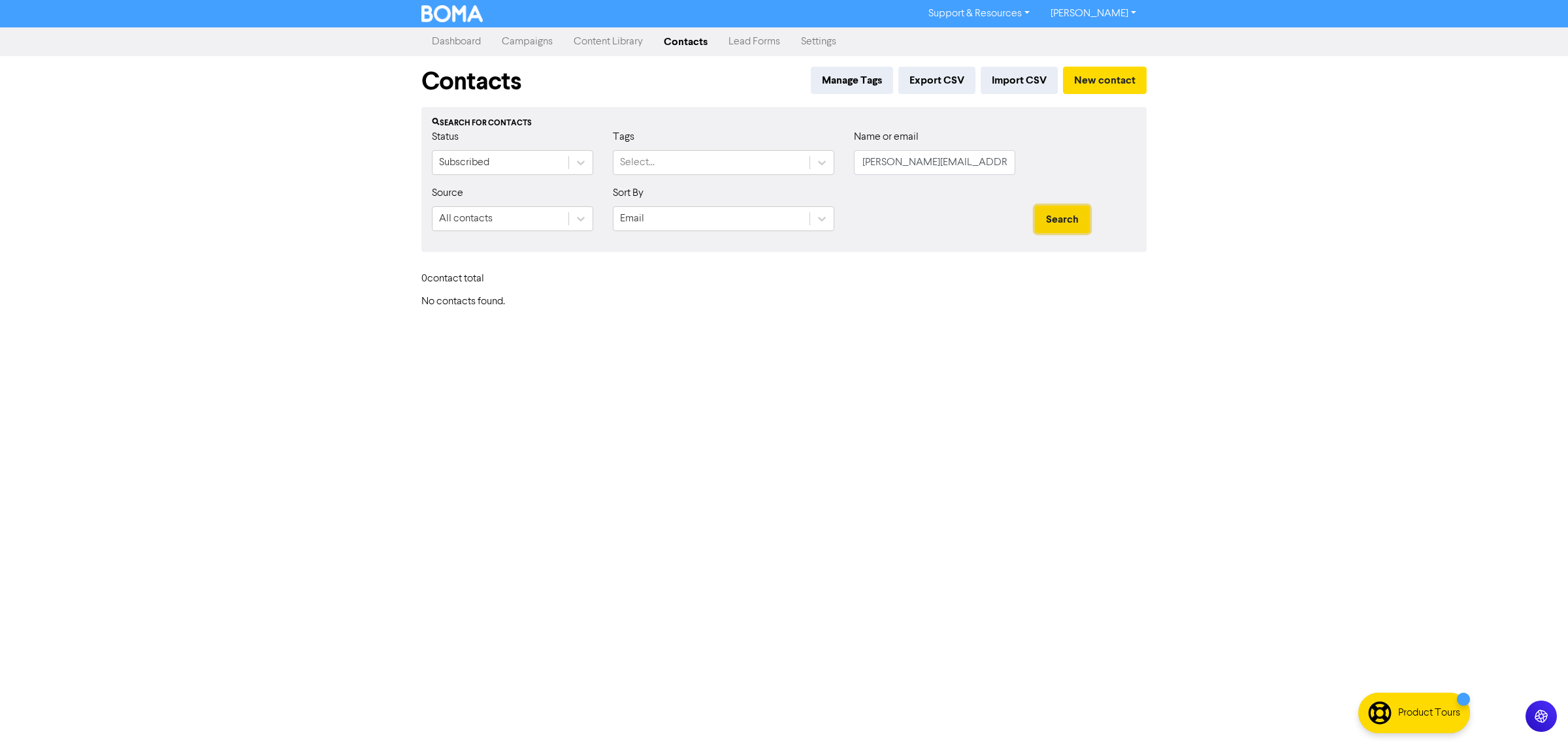
click at [1073, 215] on button "Search" at bounding box center [1061, 219] width 55 height 28
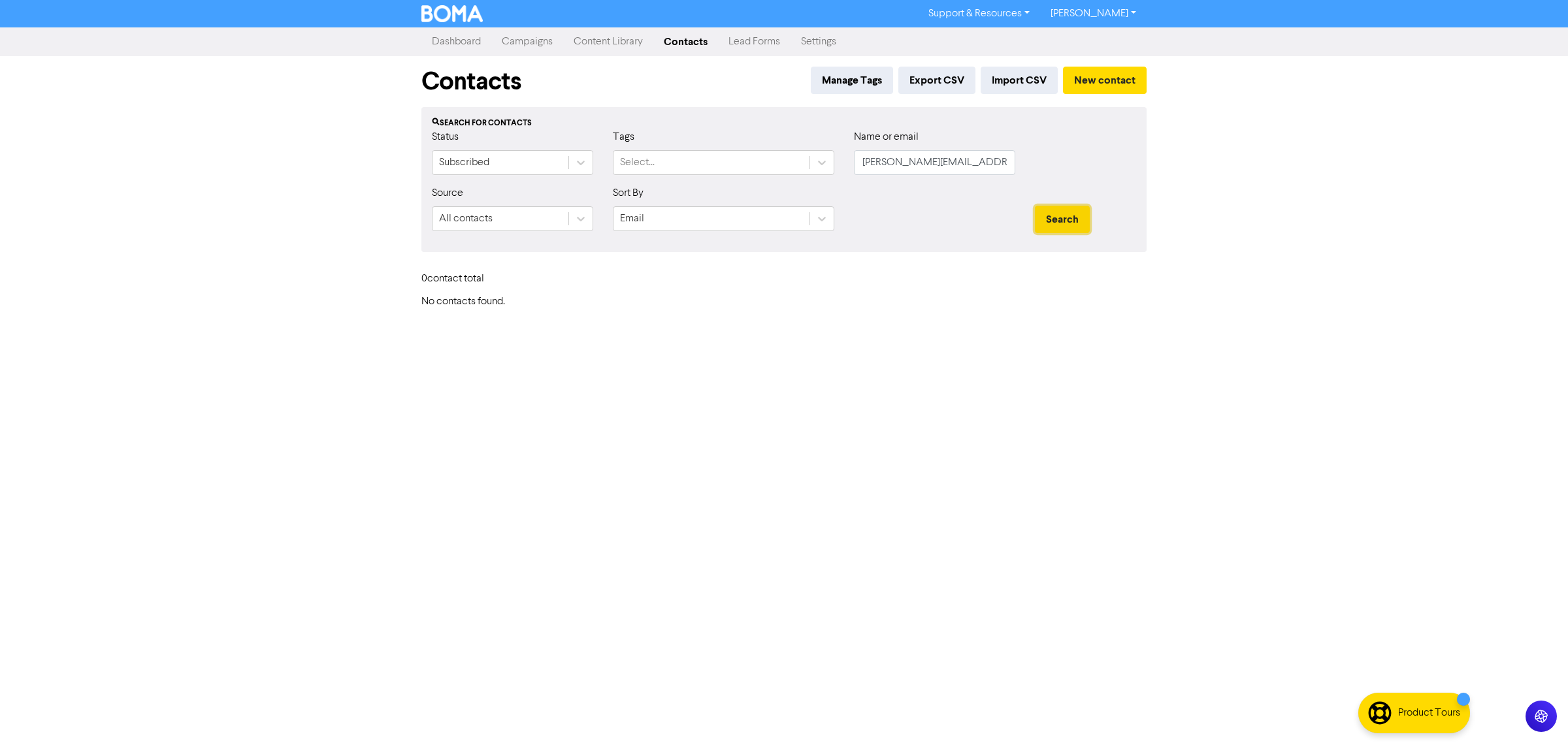
click at [1073, 215] on button "Search" at bounding box center [1061, 219] width 55 height 28
click at [1073, 214] on button "Search" at bounding box center [1061, 219] width 55 height 28
click at [1075, 209] on button "Search" at bounding box center [1061, 219] width 55 height 28
